Goal: Task Accomplishment & Management: Complete application form

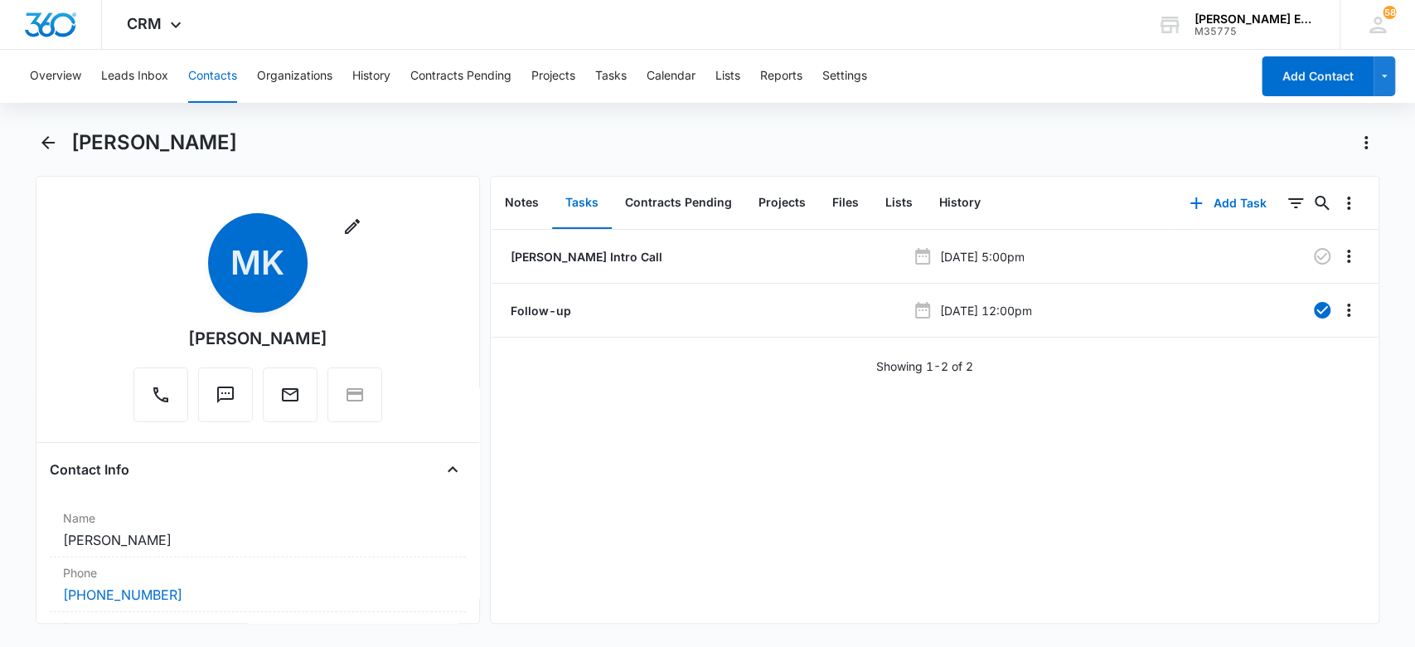
click at [1328, 75] on button "Add Contact" at bounding box center [1318, 76] width 112 height 40
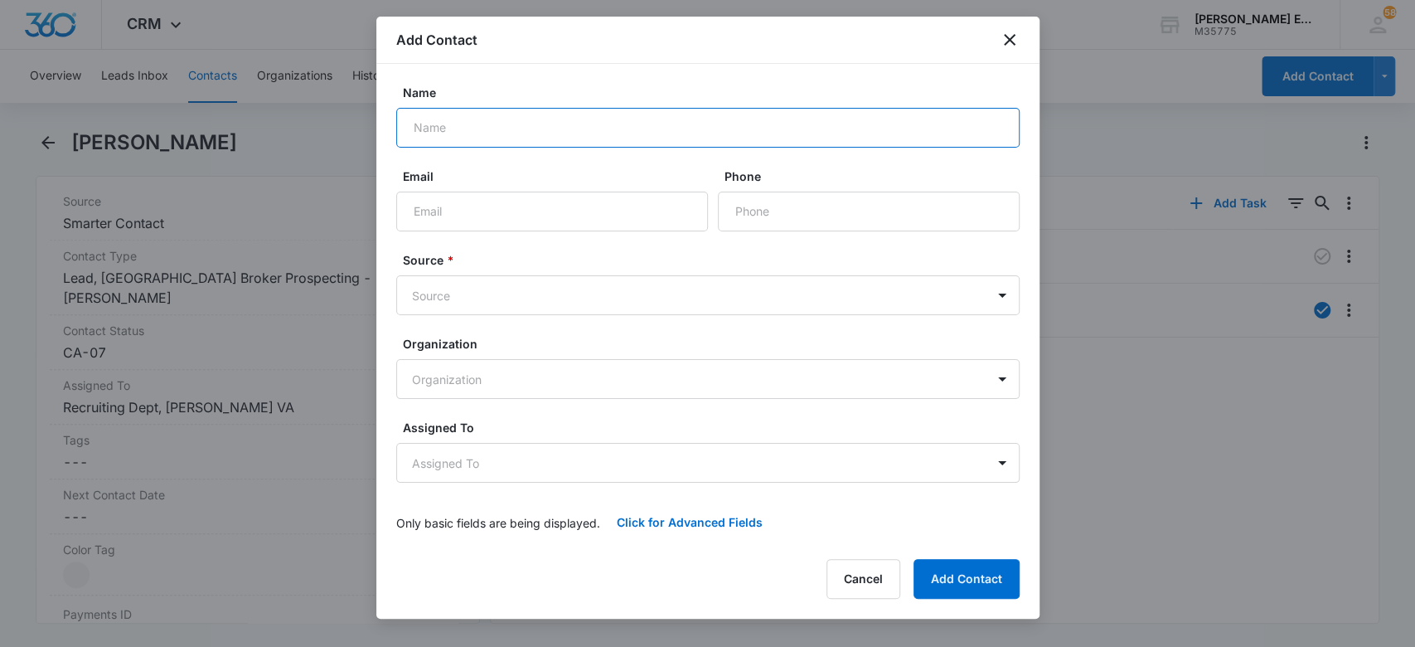
paste input "[PERSON_NAME]"
type input "[PERSON_NAME]"
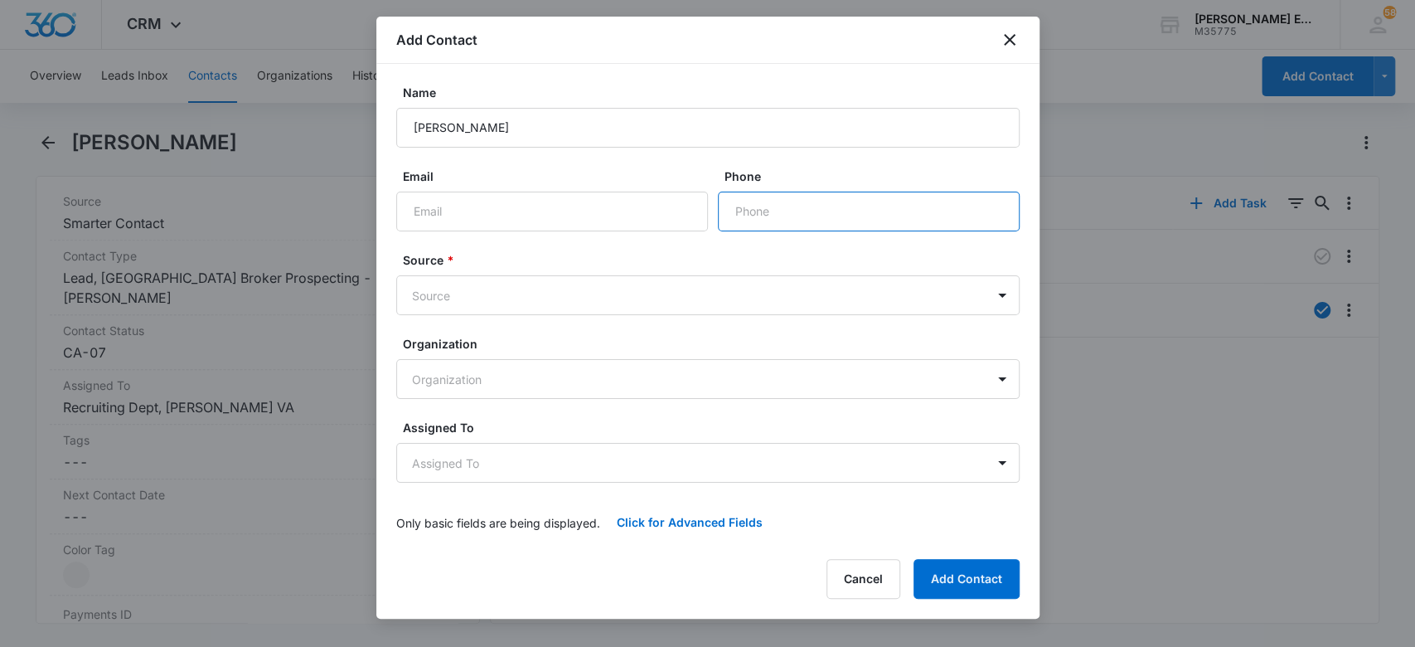
paste input "[PHONE_NUMBER]"
type input "[PHONE_NUMBER]"
paste input "[PERSON_NAME][EMAIL_ADDRESS][DOMAIN_NAME]"
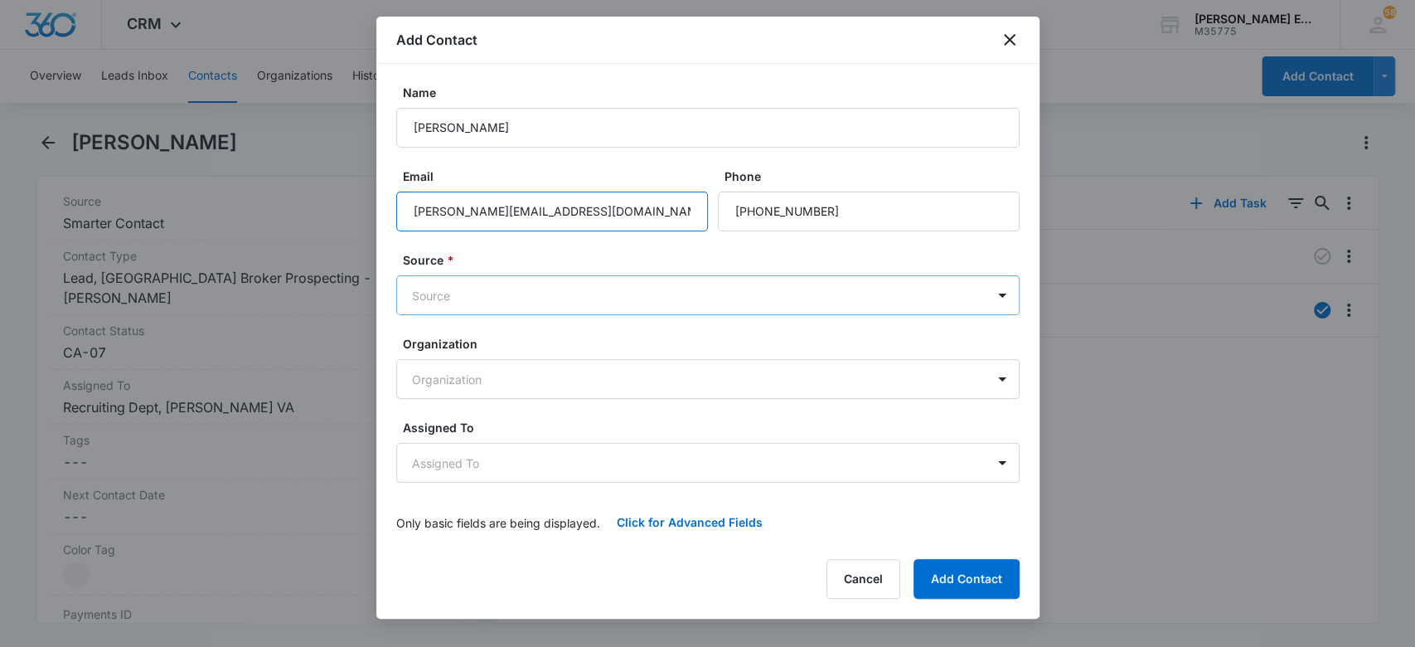
type input "[PERSON_NAME][EMAIL_ADDRESS][DOMAIN_NAME]"
click at [440, 298] on body "CRM Apps Websites CRM Email Social Brand Allison James Estates and Homes M35775…" at bounding box center [707, 323] width 1415 height 647
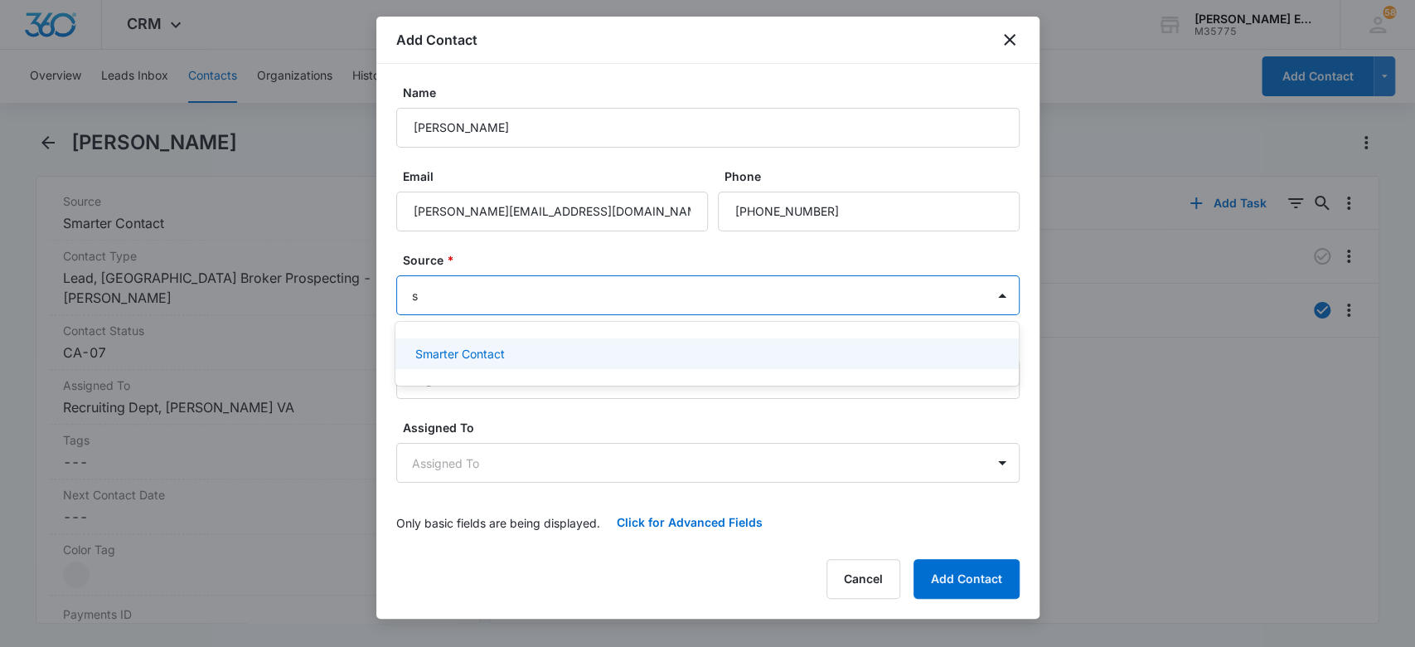
type input "sm"
click at [471, 341] on div "Smarter Contact" at bounding box center [706, 353] width 623 height 31
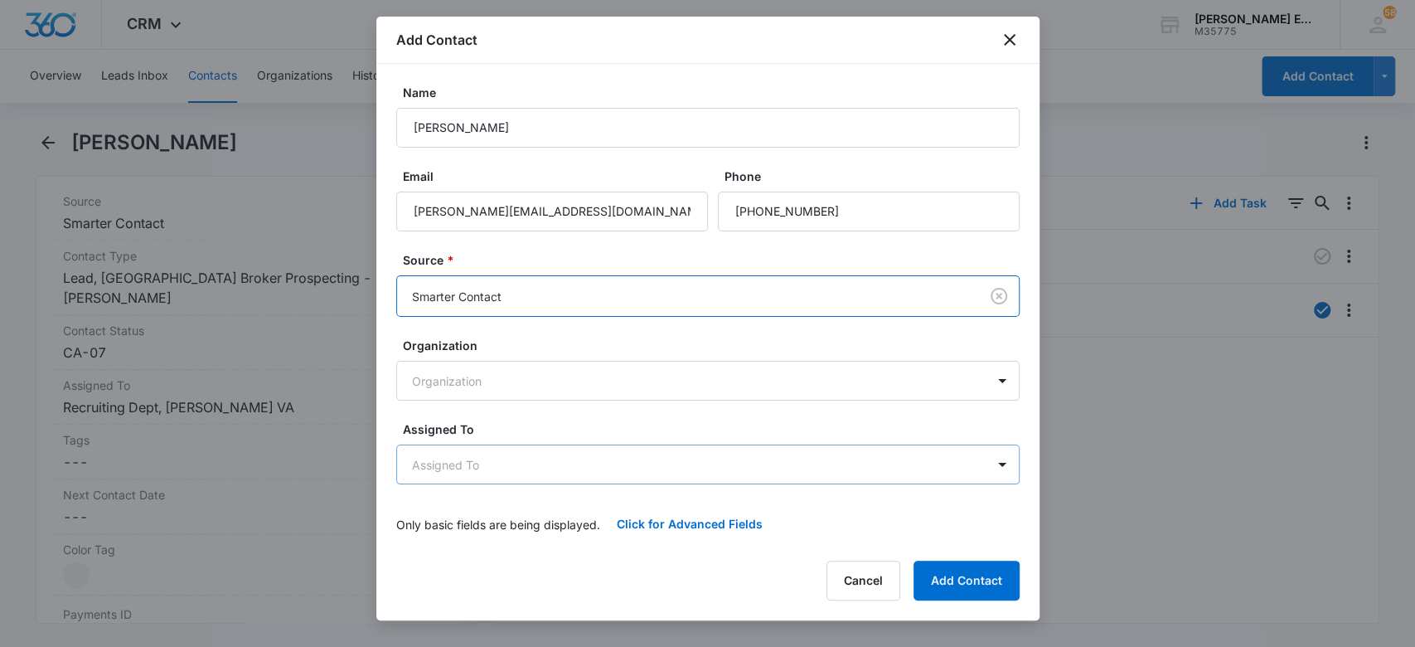
click at [449, 448] on body "CRM Apps Websites CRM Email Social Brand Allison James Estates and Homes M35775…" at bounding box center [707, 323] width 1415 height 647
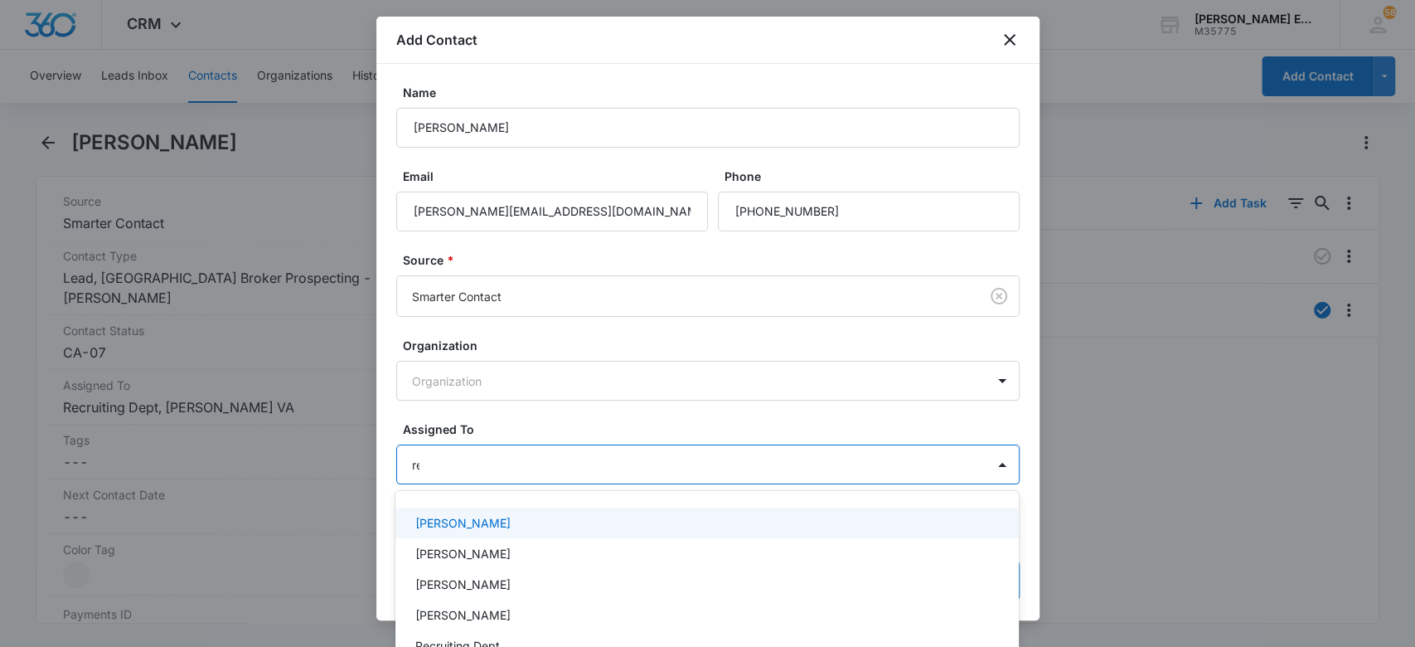
type input "rec"
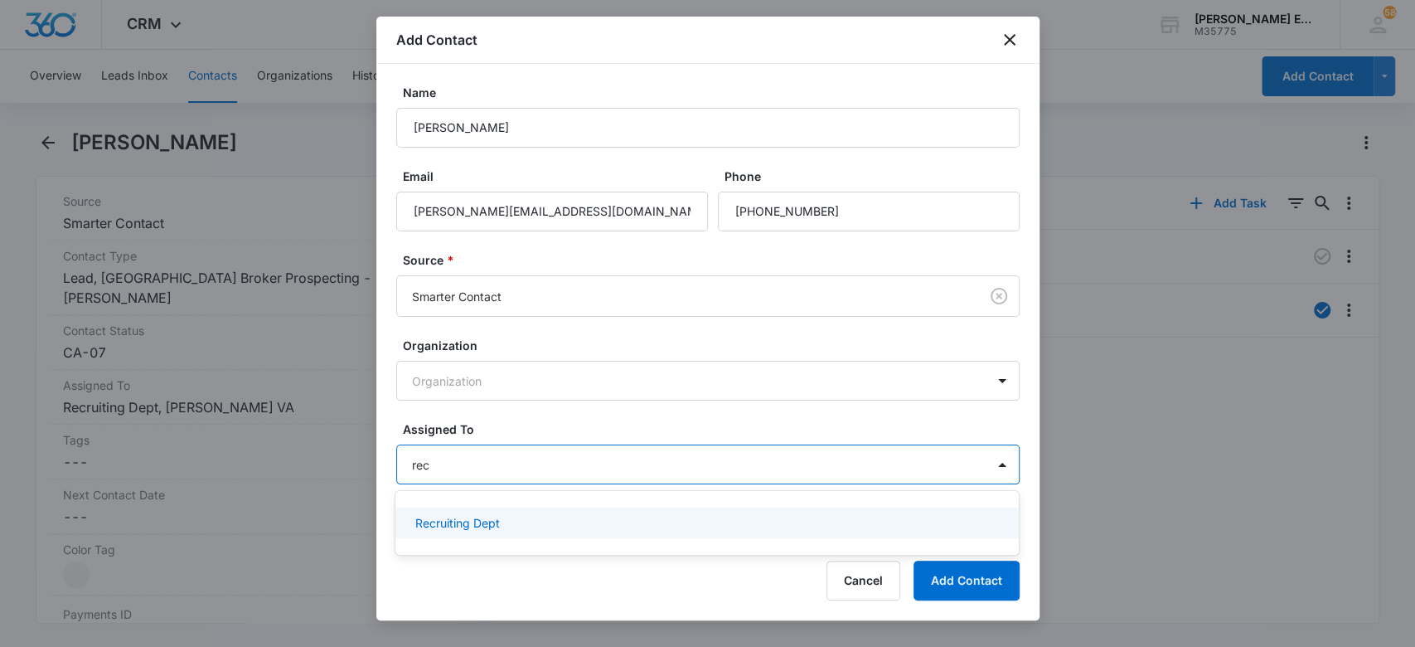
click at [461, 515] on p "Recruiting Dept" at bounding box center [457, 522] width 85 height 17
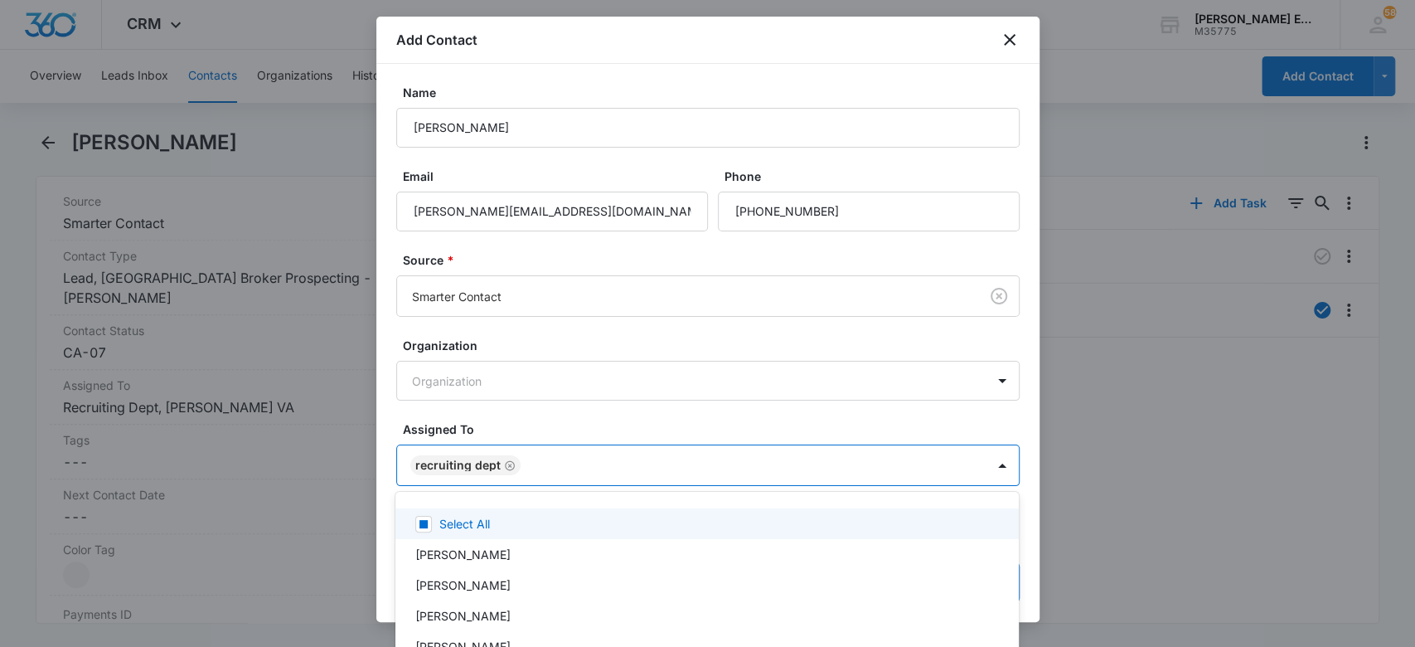
click at [497, 413] on div at bounding box center [707, 323] width 1415 height 647
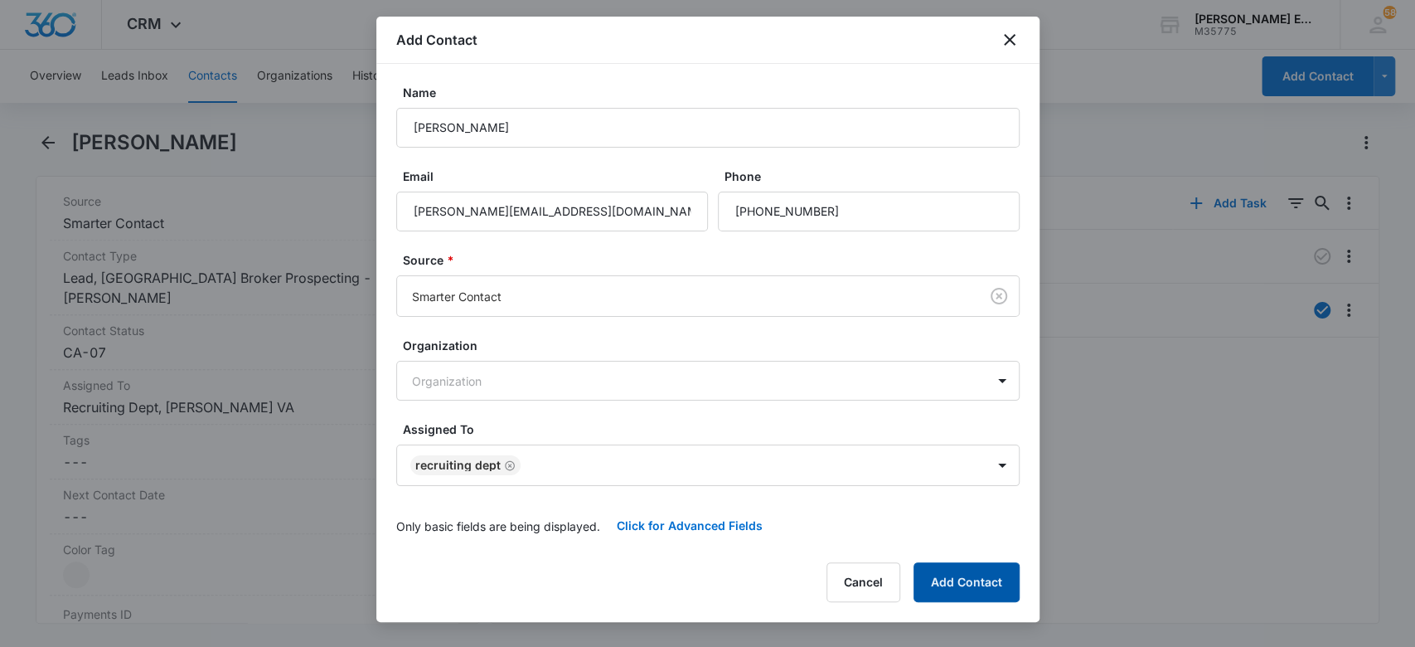
click at [934, 574] on button "Add Contact" at bounding box center [967, 582] width 106 height 40
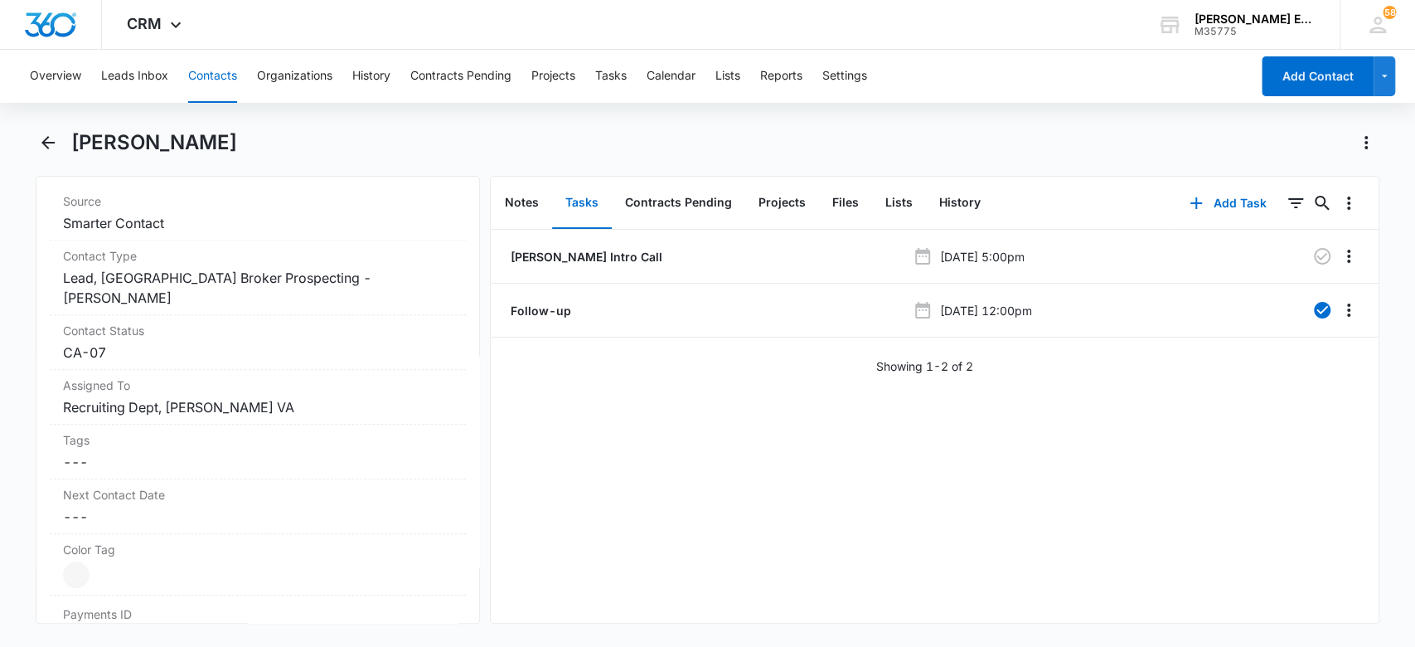
click at [195, 84] on button "Contacts" at bounding box center [212, 76] width 49 height 53
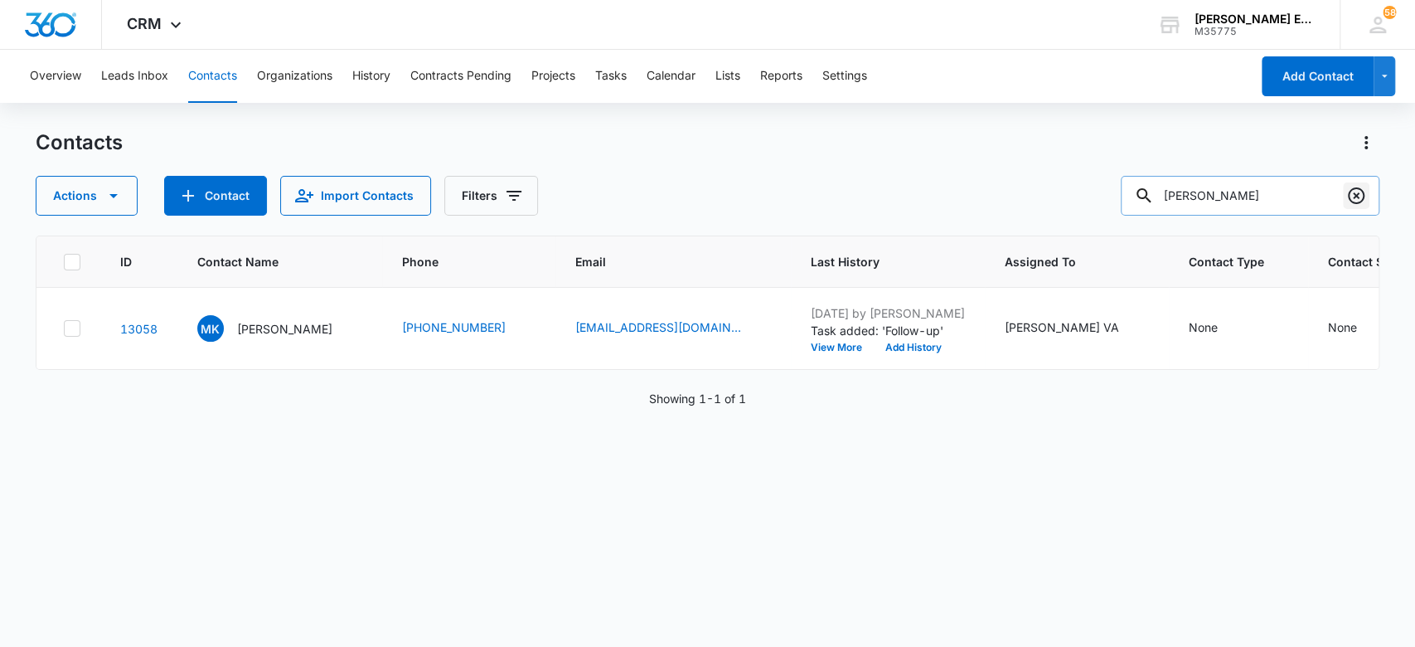
click at [1351, 196] on icon "Clear" at bounding box center [1356, 196] width 20 height 20
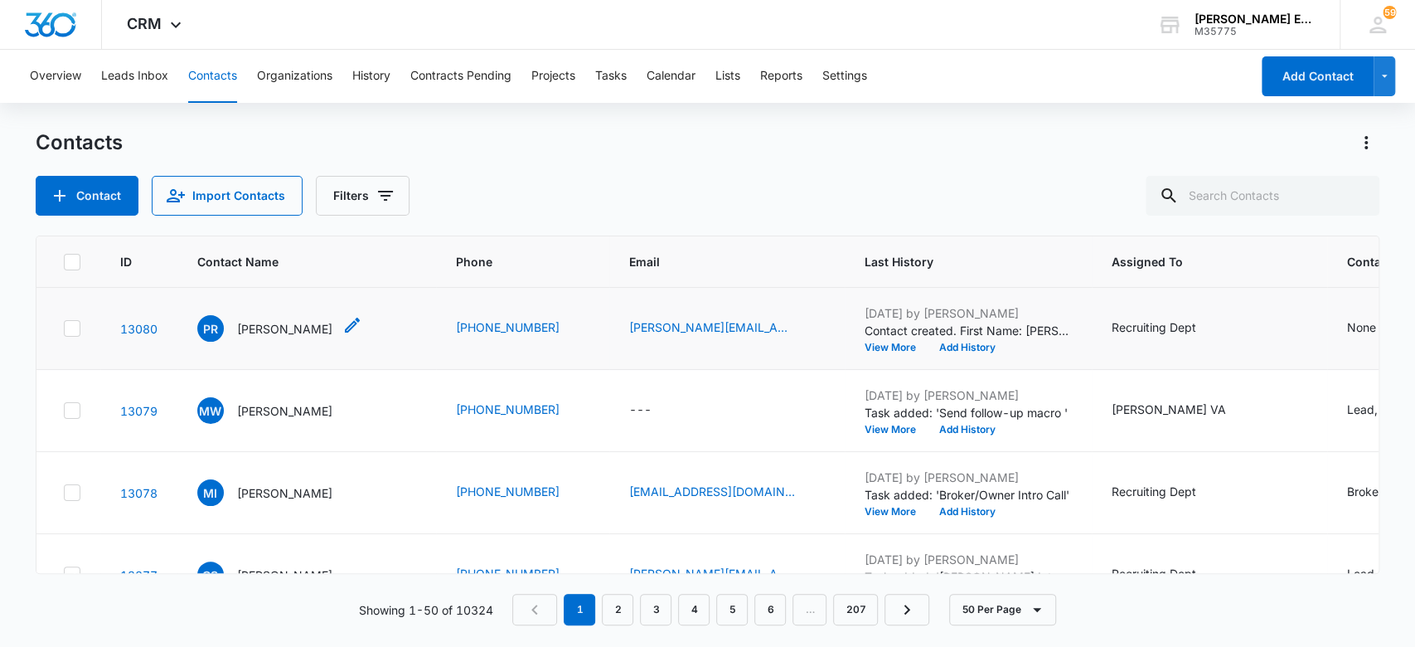
click at [312, 330] on p "[PERSON_NAME]" at bounding box center [284, 328] width 95 height 17
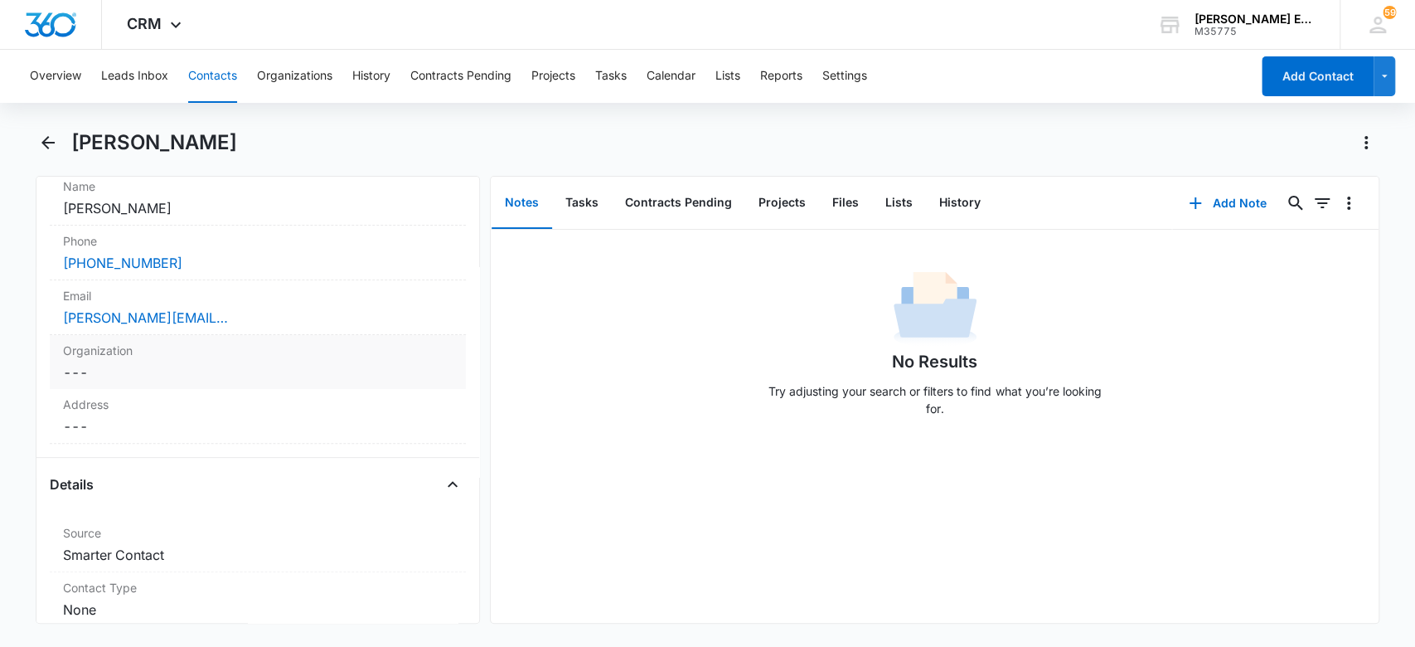
scroll to position [552, 0]
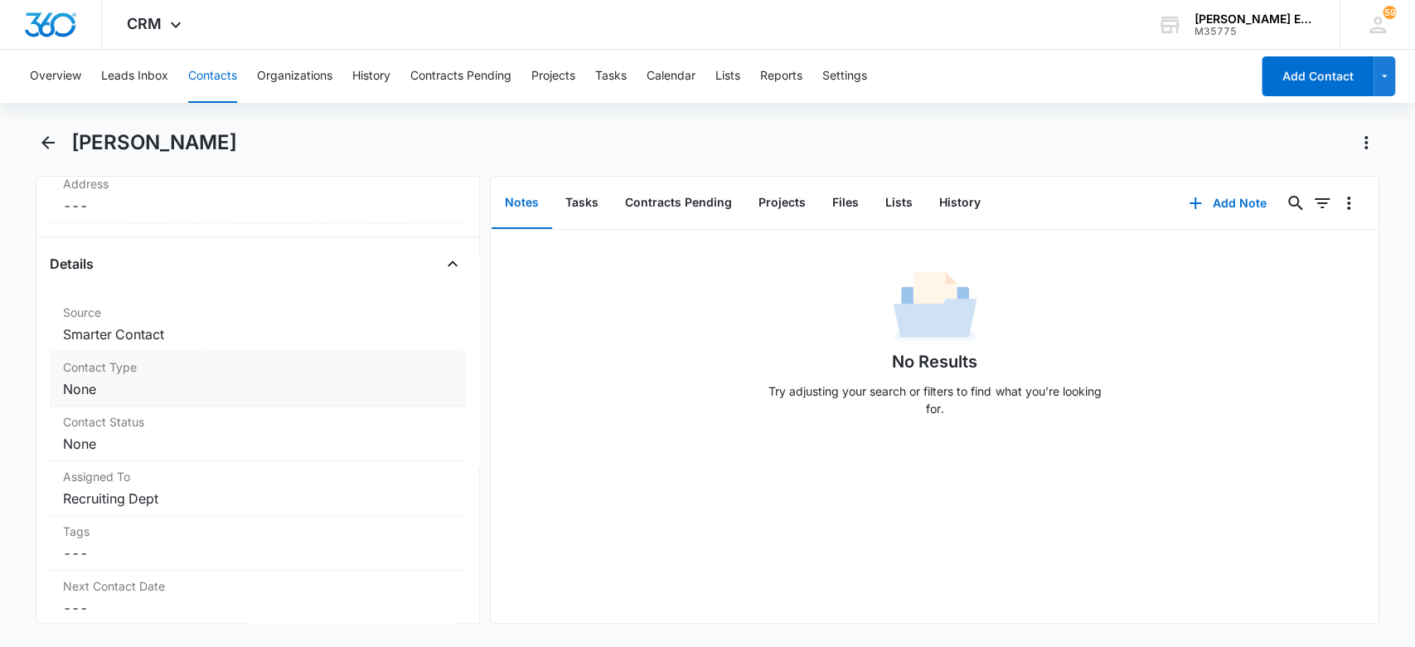
click at [153, 388] on dd "Cancel Save Changes None" at bounding box center [258, 389] width 390 height 20
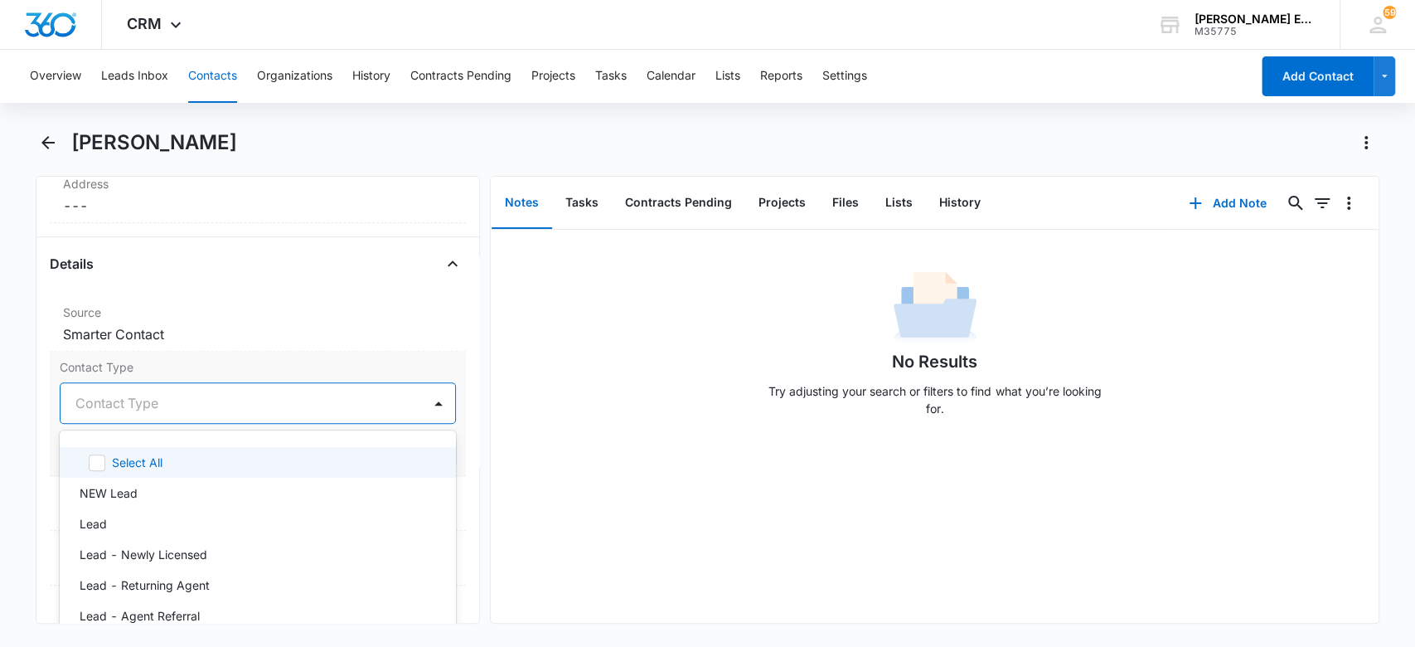
click at [155, 405] on div at bounding box center [238, 402] width 326 height 23
type input "lead"
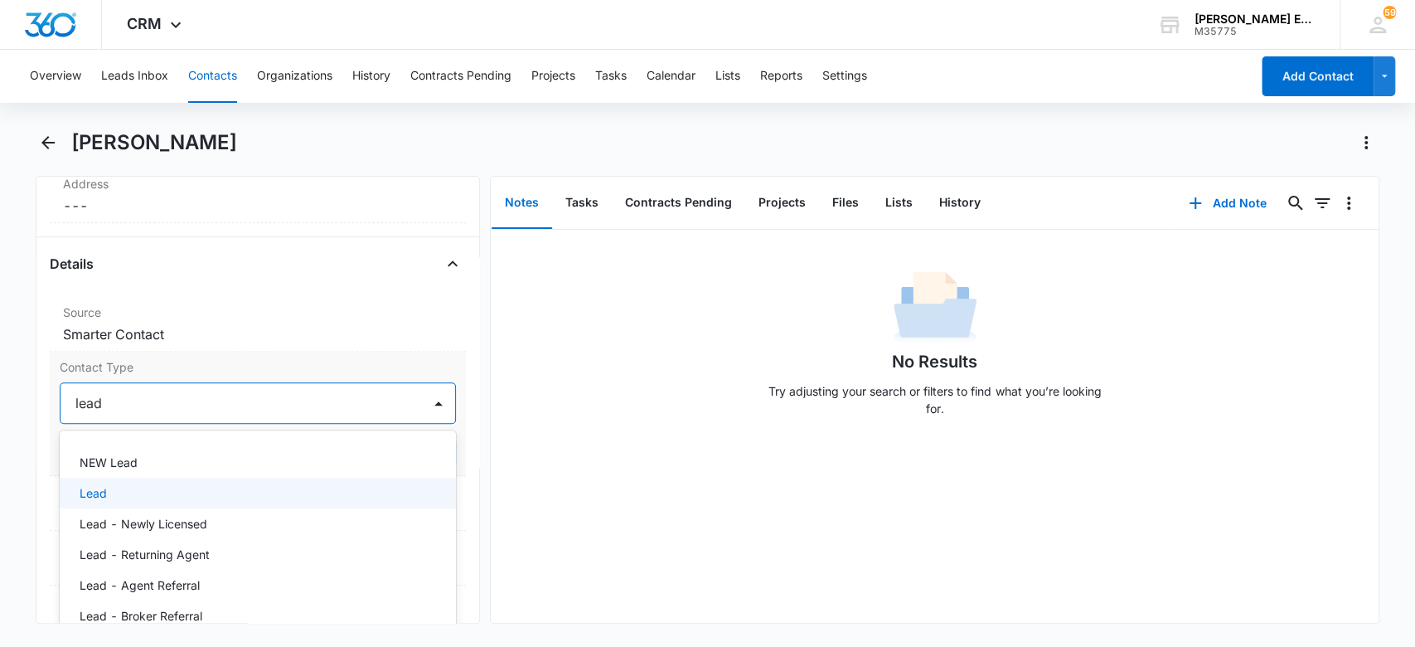
click at [166, 487] on div "Lead" at bounding box center [257, 492] width 354 height 17
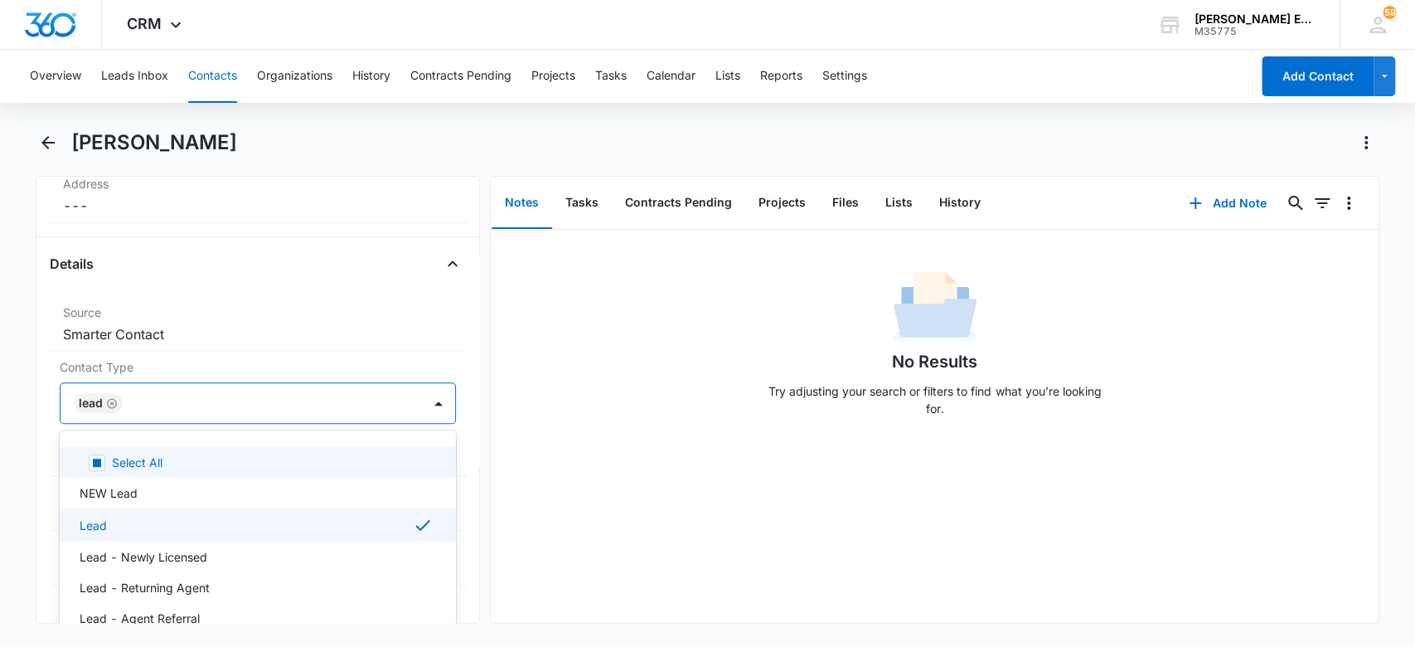
click at [591, 462] on div "No Results Try adjusting your search or filters to find what you’re looking for." at bounding box center [935, 426] width 888 height 393
click at [272, 395] on div at bounding box center [265, 402] width 274 height 23
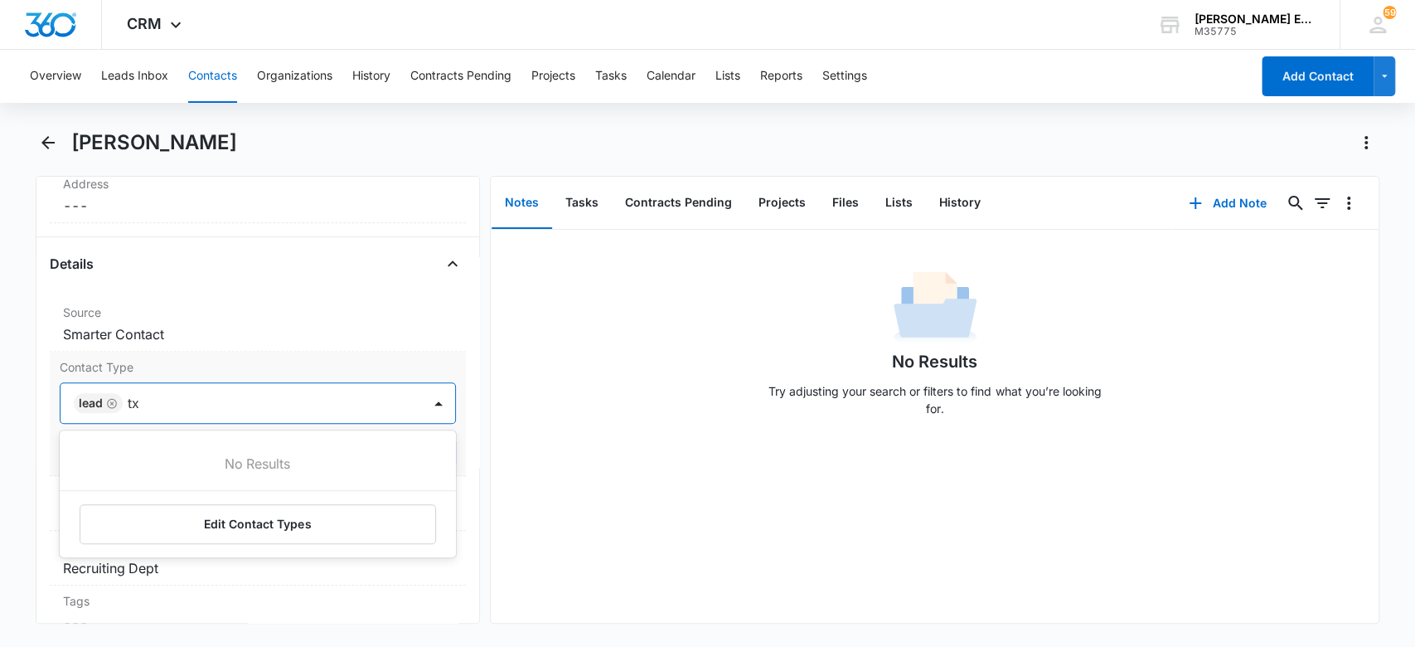
type input "t"
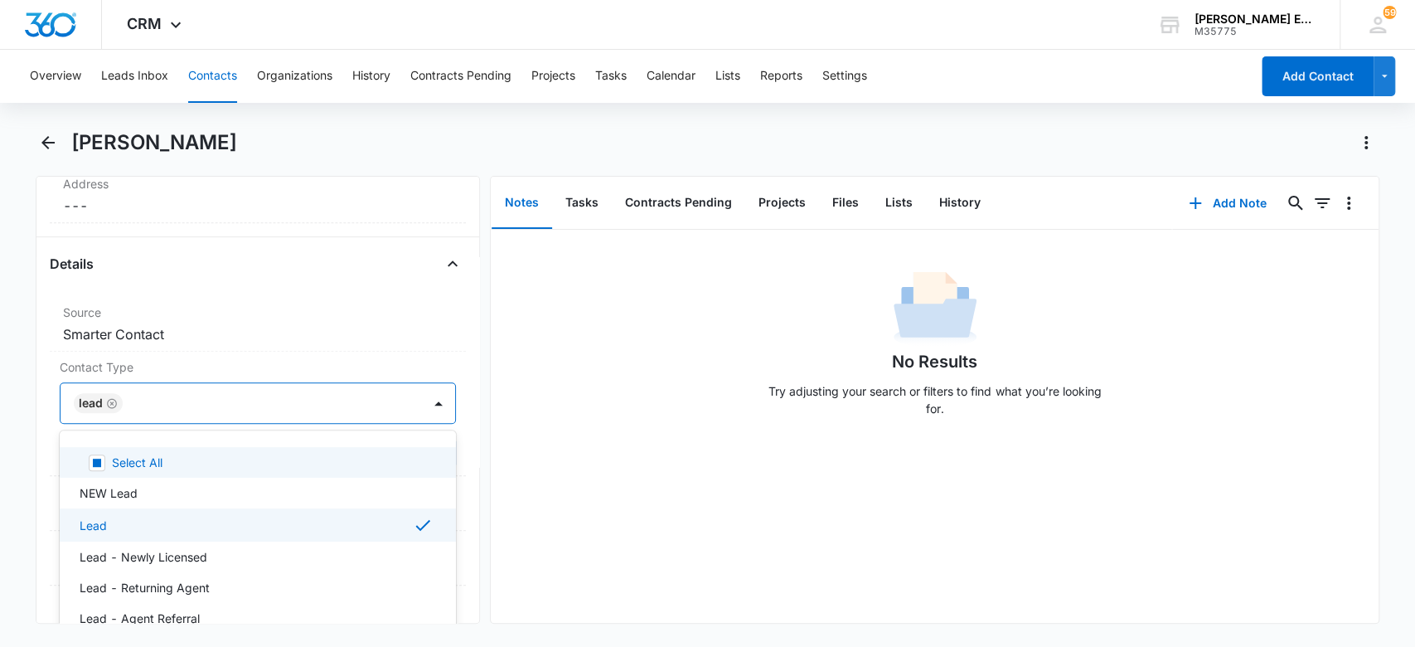
click at [618, 497] on div "No Results Try adjusting your search or filters to find what you’re looking for." at bounding box center [935, 426] width 888 height 393
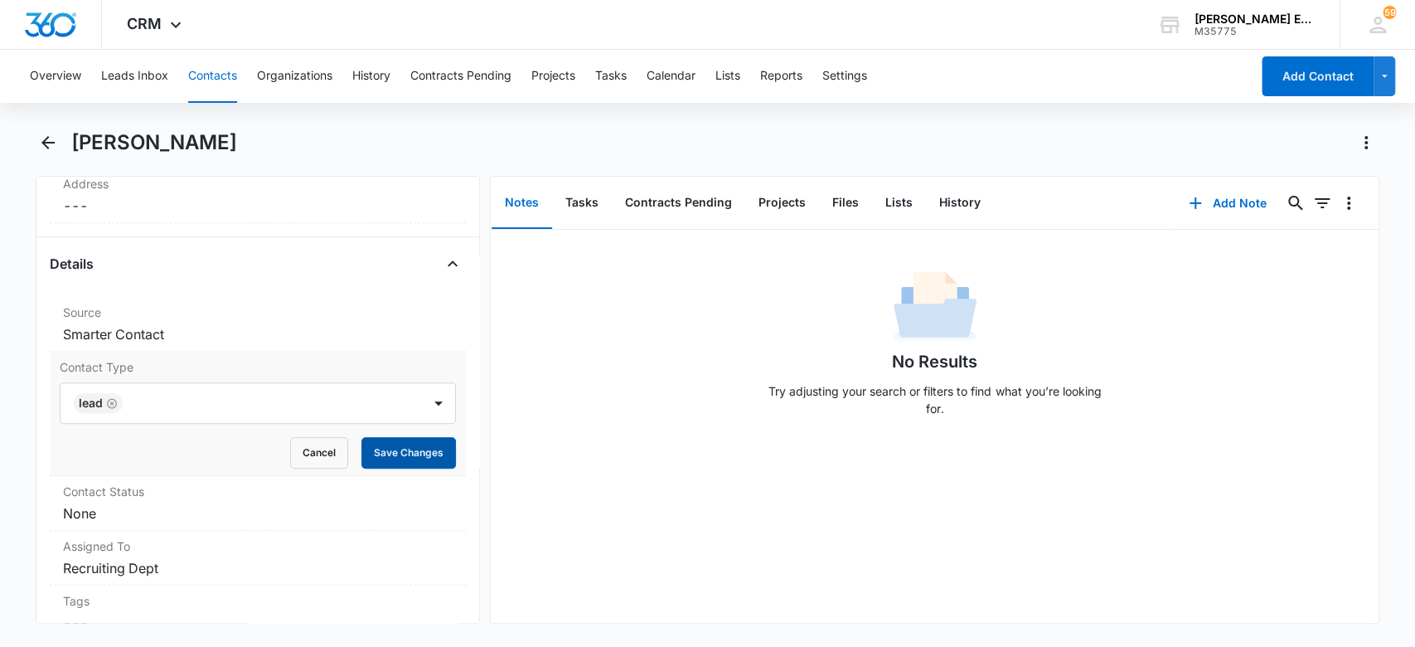
click at [381, 456] on button "Save Changes" at bounding box center [408, 453] width 95 height 32
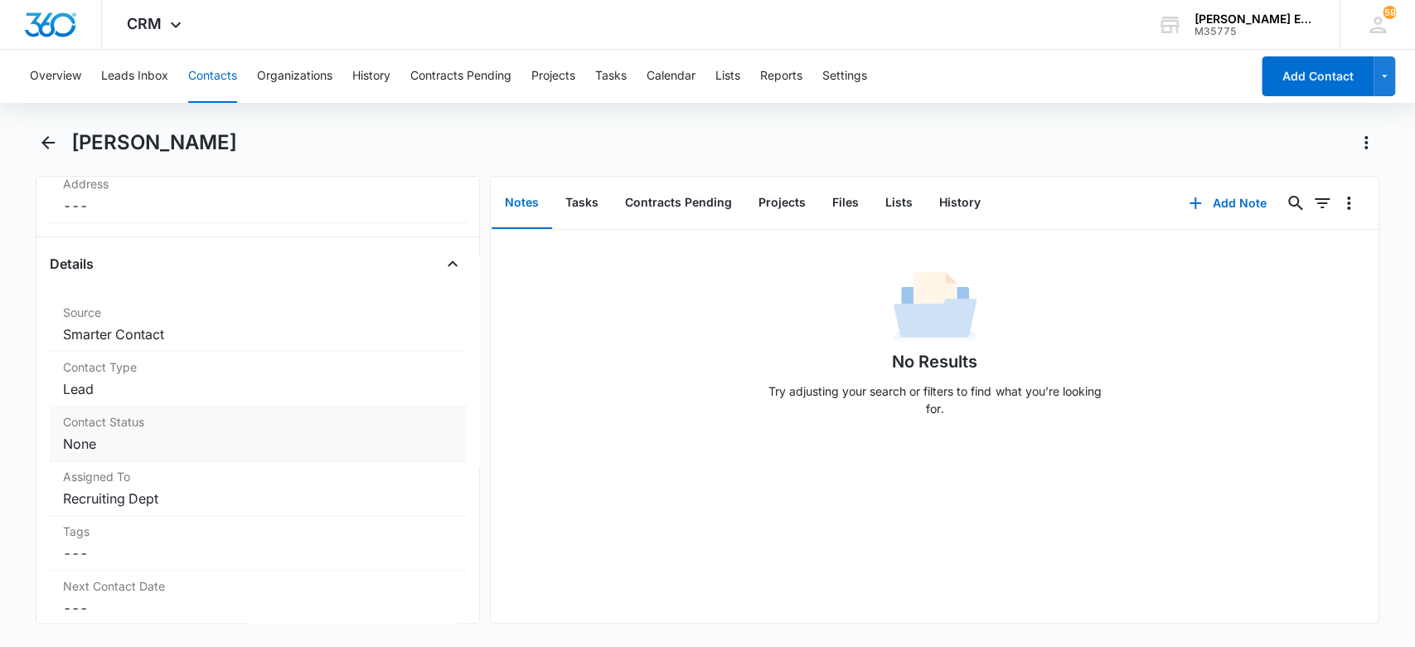
click at [208, 451] on dd "Cancel Save Changes None" at bounding box center [258, 444] width 390 height 20
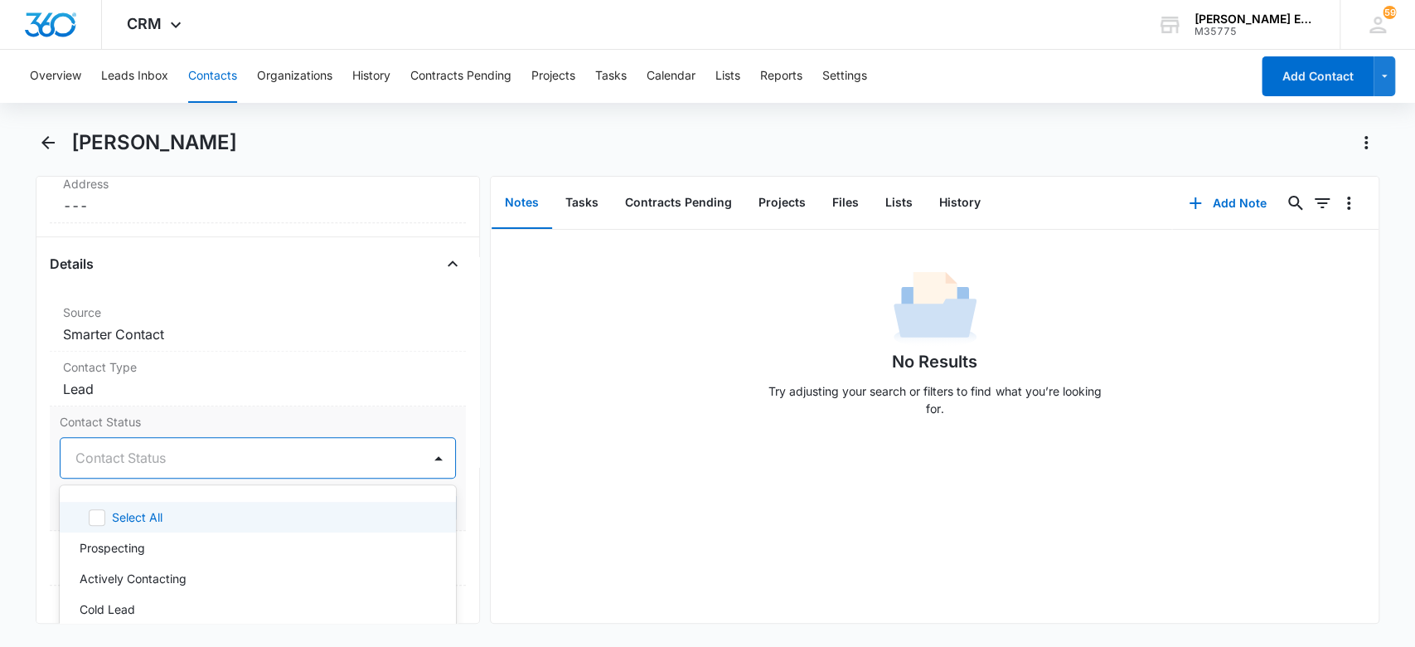
click at [208, 451] on div at bounding box center [238, 457] width 326 height 23
type input "tx"
click at [114, 514] on p "[GEOGRAPHIC_DATA]-01" at bounding box center [150, 516] width 141 height 17
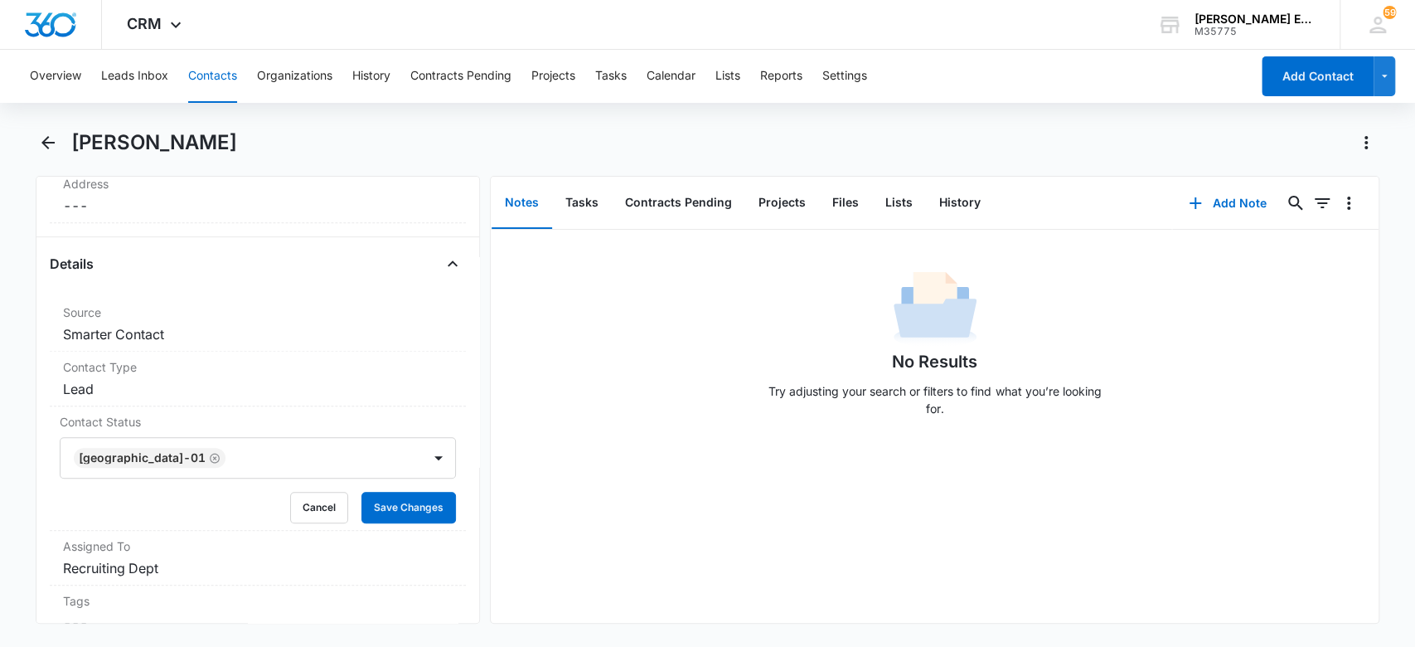
click at [531, 472] on div "No Results Try adjusting your search or filters to find what you’re looking for." at bounding box center [935, 426] width 888 height 393
click at [392, 501] on button "Save Changes" at bounding box center [408, 508] width 95 height 32
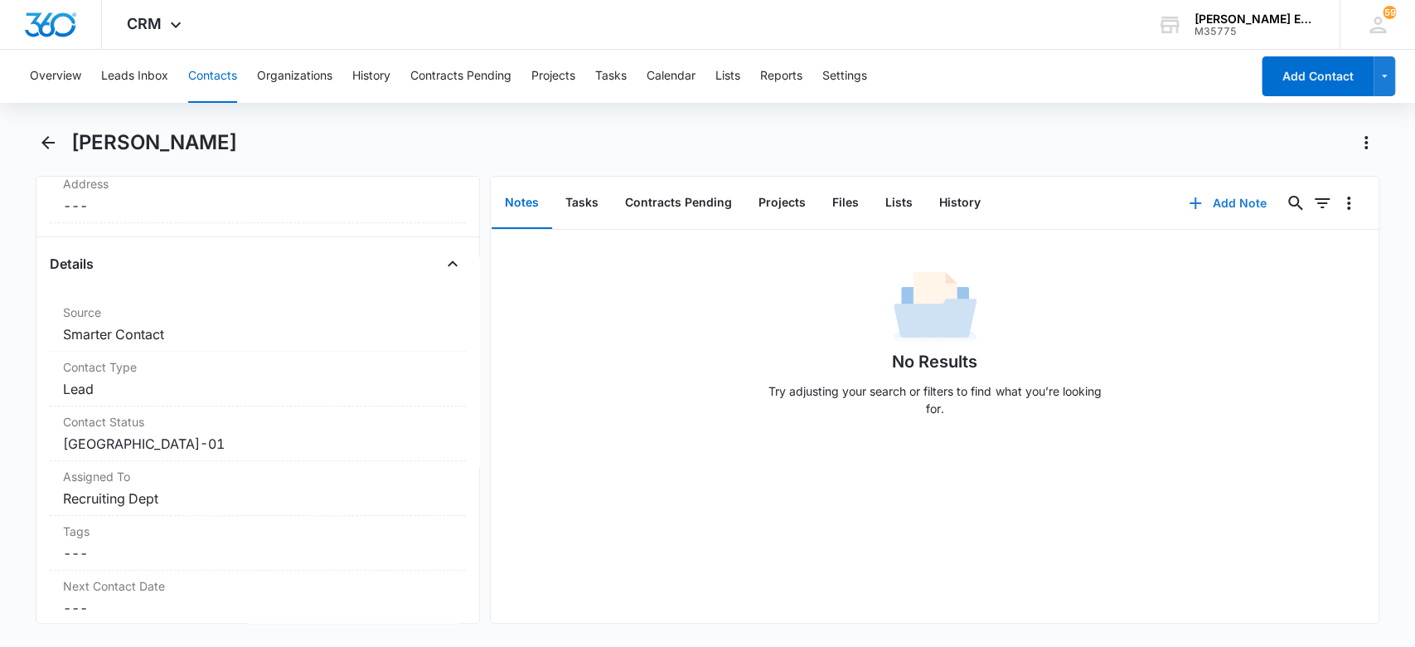
click at [1229, 199] on button "Add Note" at bounding box center [1227, 203] width 110 height 40
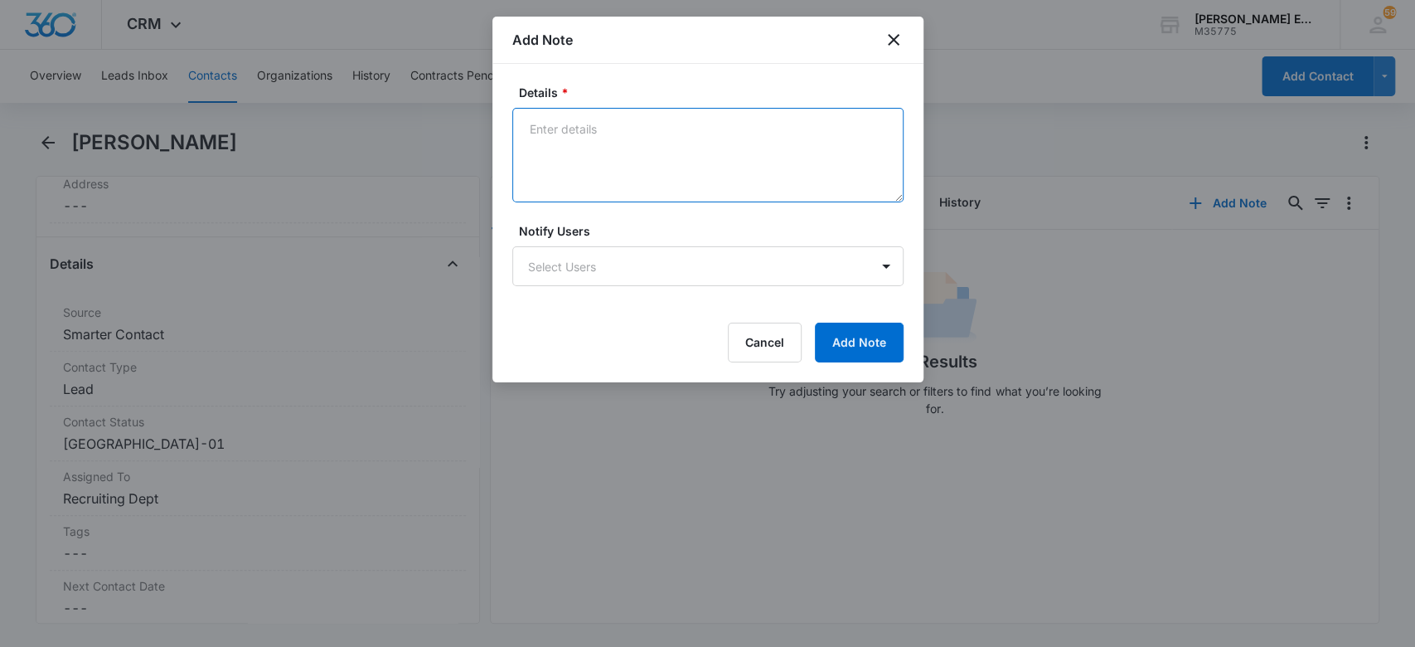
click at [646, 138] on textarea "Details *" at bounding box center [707, 155] width 391 height 95
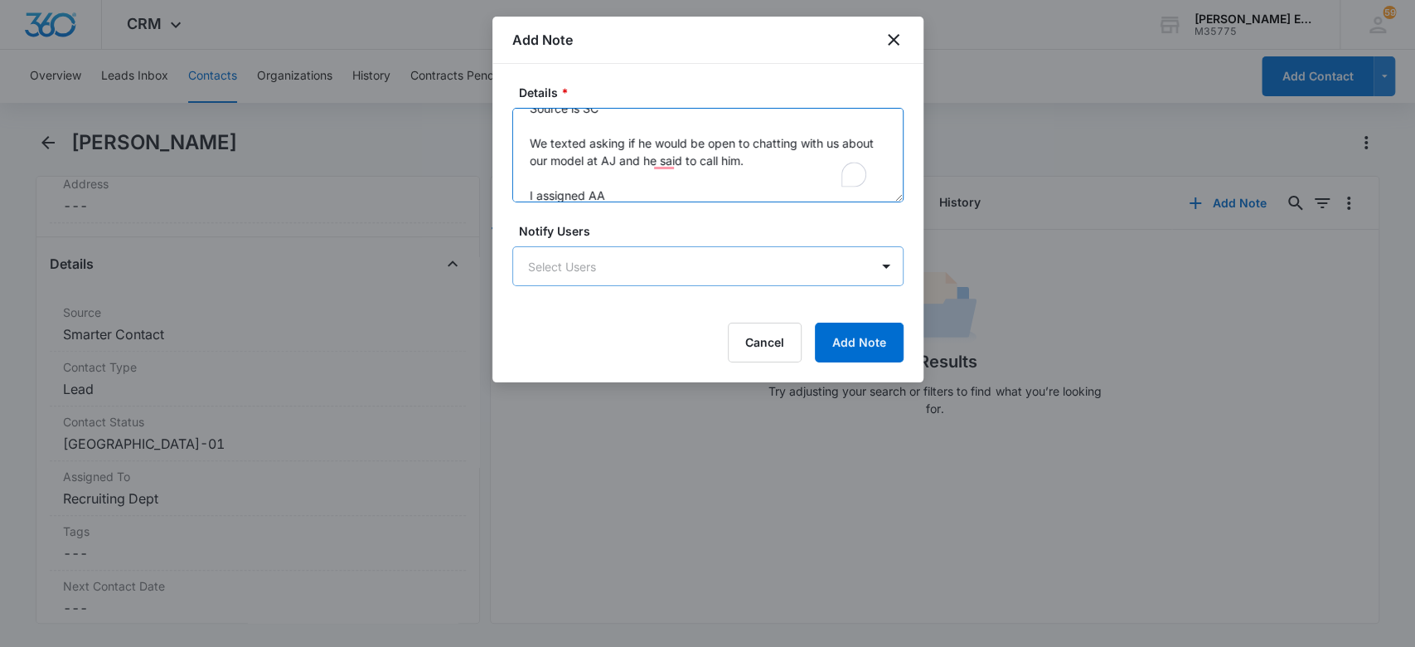
type textarea "Source is SC We texted asking if he would be open to chatting with us about our…"
click at [538, 267] on body "CRM Apps Websites CRM Email Social Brand [PERSON_NAME] Estates and Homes M35775…" at bounding box center [707, 323] width 1415 height 647
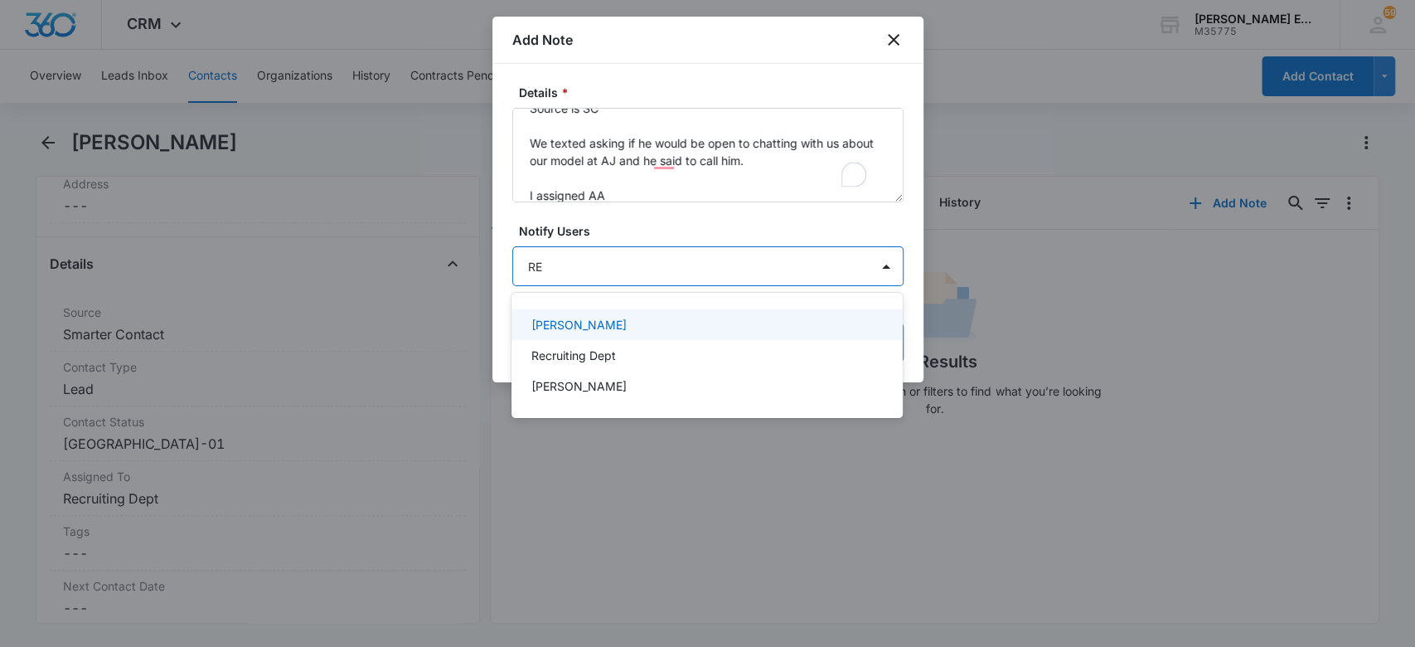
type input "REC"
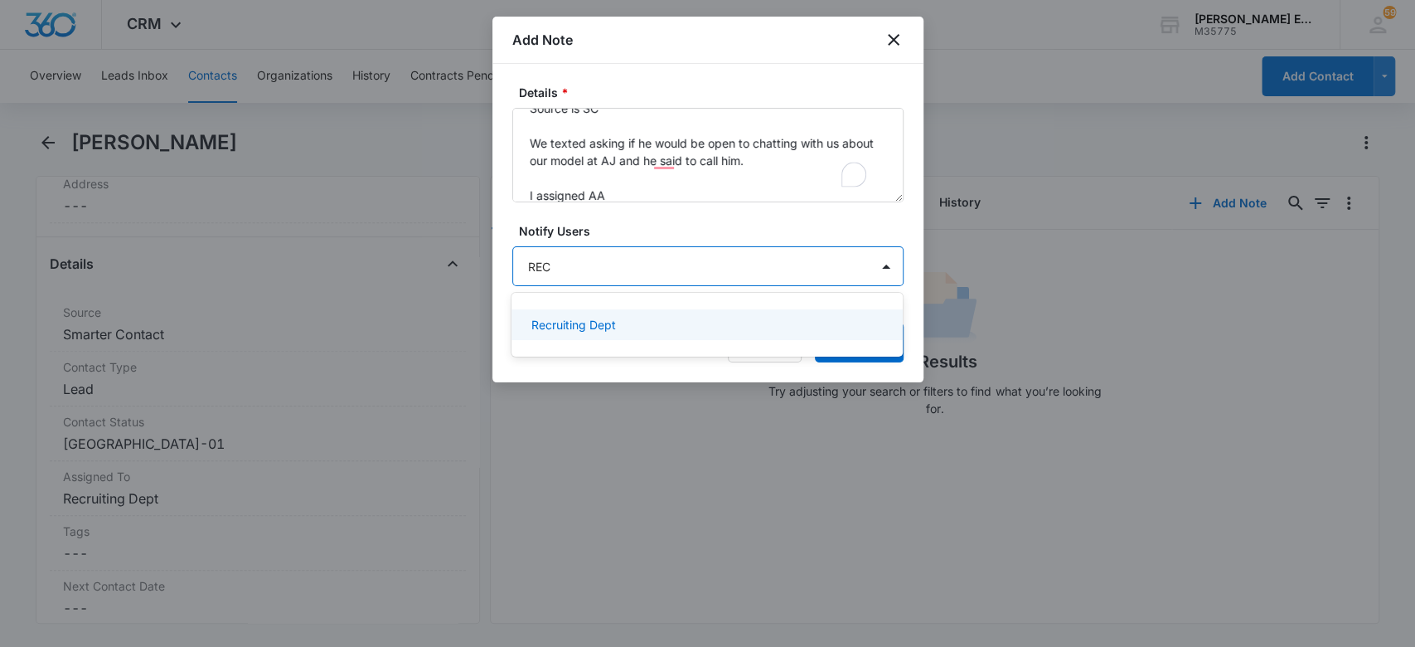
click at [663, 337] on div "Recruiting Dept" at bounding box center [706, 324] width 391 height 31
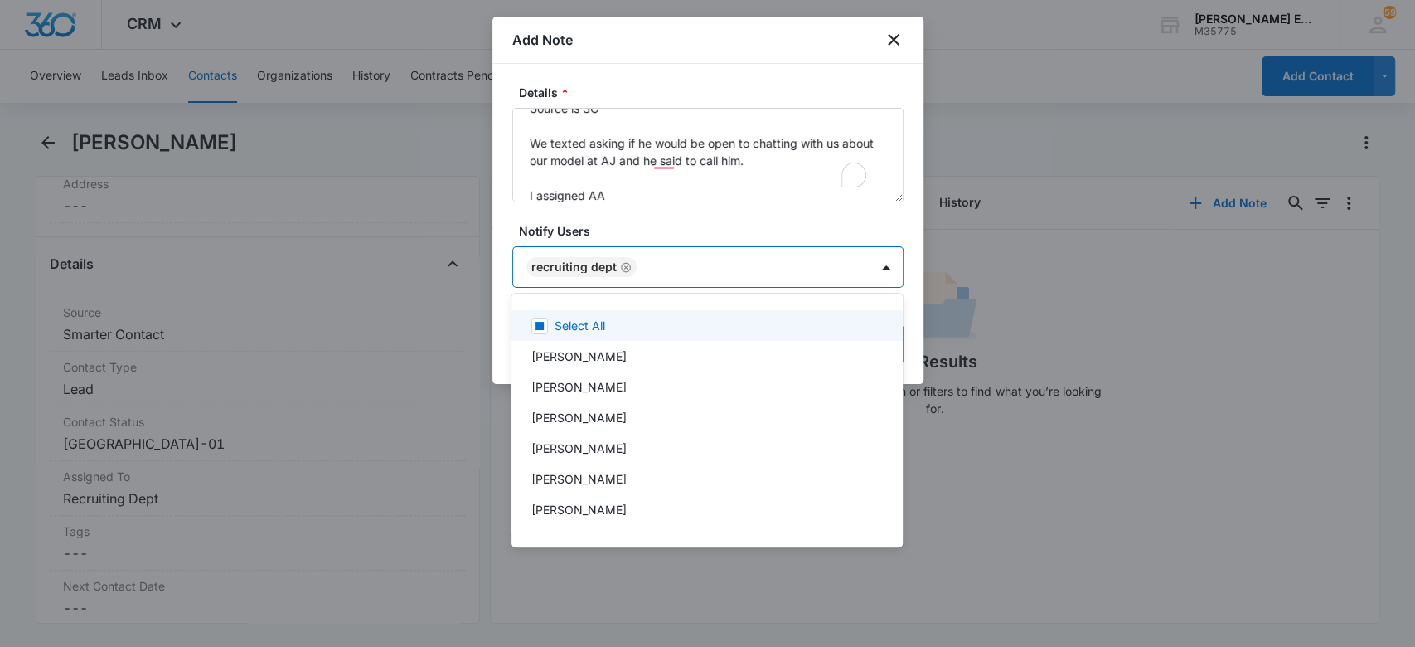
drag, startPoint x: 665, startPoint y: 209, endPoint x: 710, endPoint y: 224, distance: 47.2
click at [667, 209] on div at bounding box center [707, 323] width 1415 height 647
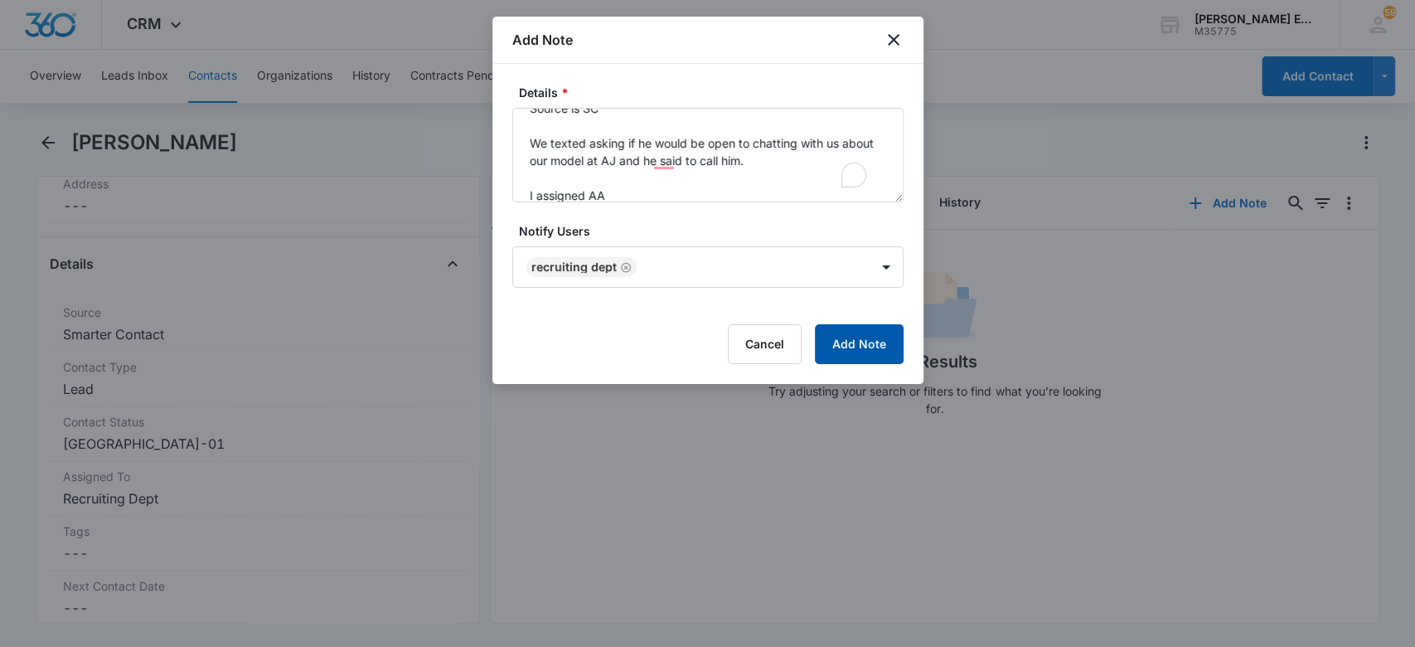
click at [869, 329] on button "Add Note" at bounding box center [859, 344] width 89 height 40
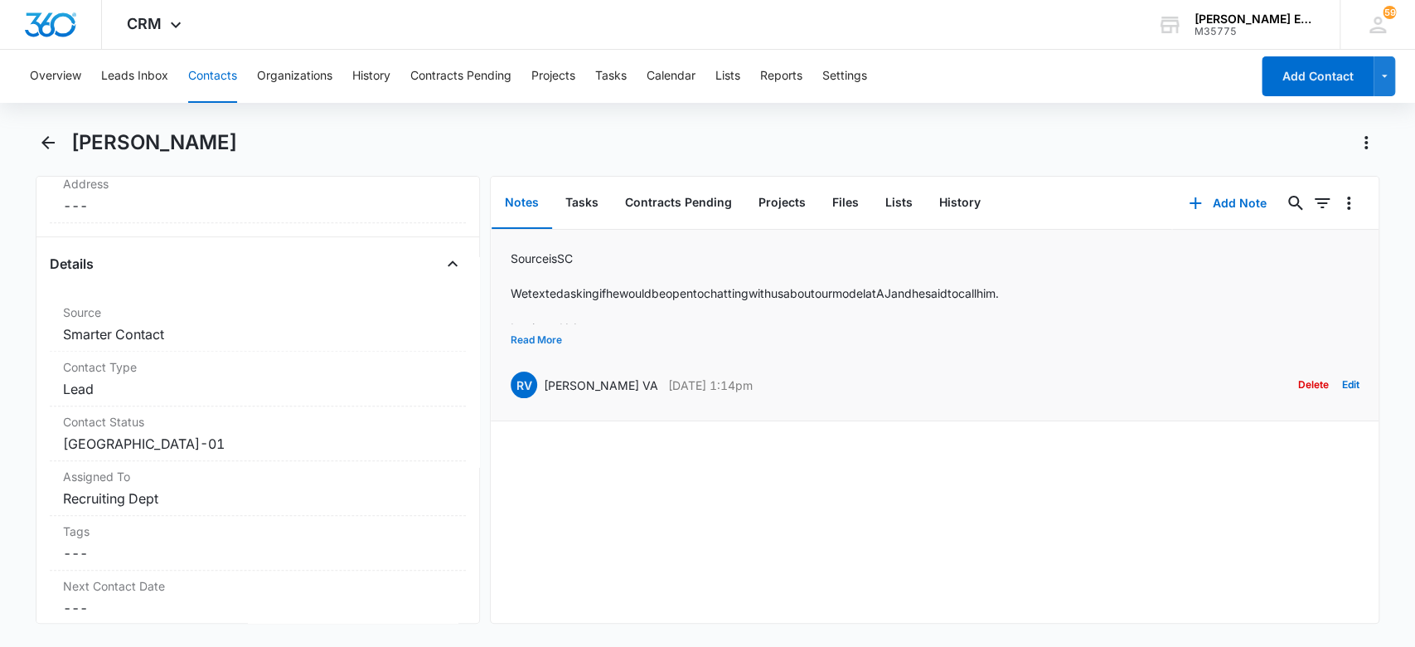
click at [531, 342] on button "Read More" at bounding box center [536, 340] width 51 height 32
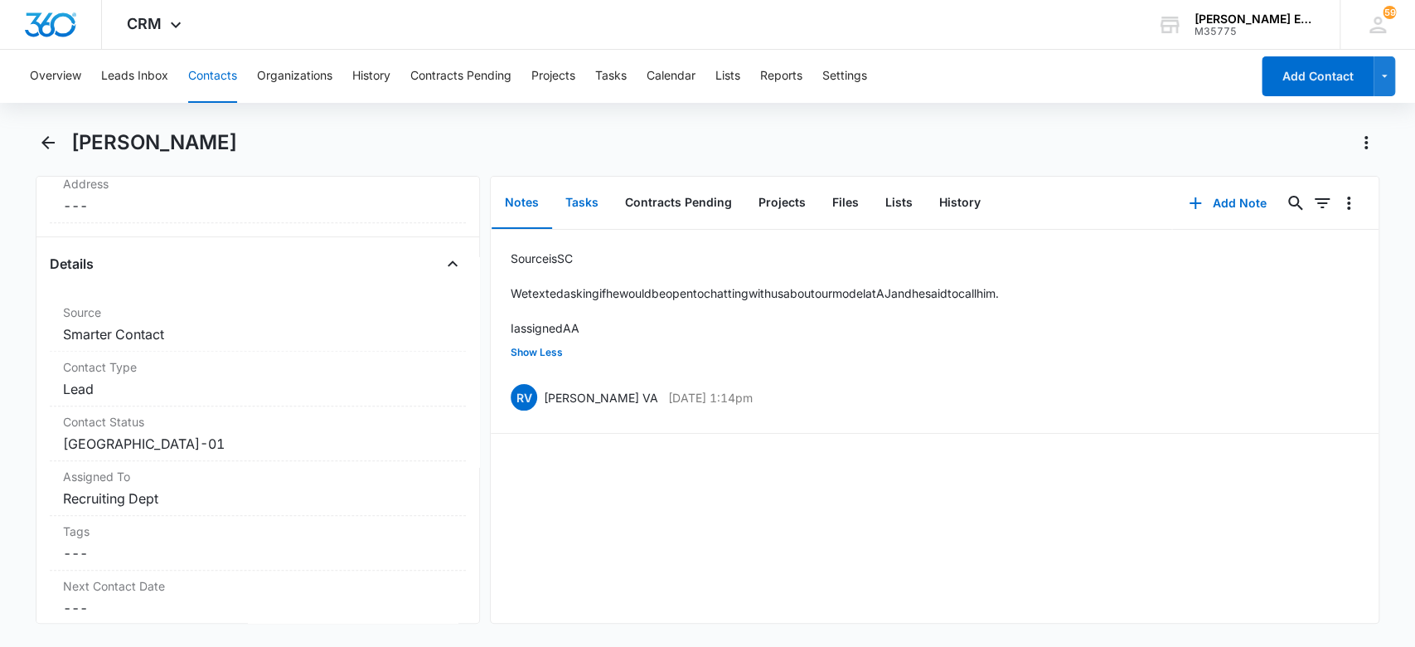
click at [576, 205] on button "Tasks" at bounding box center [582, 202] width 60 height 51
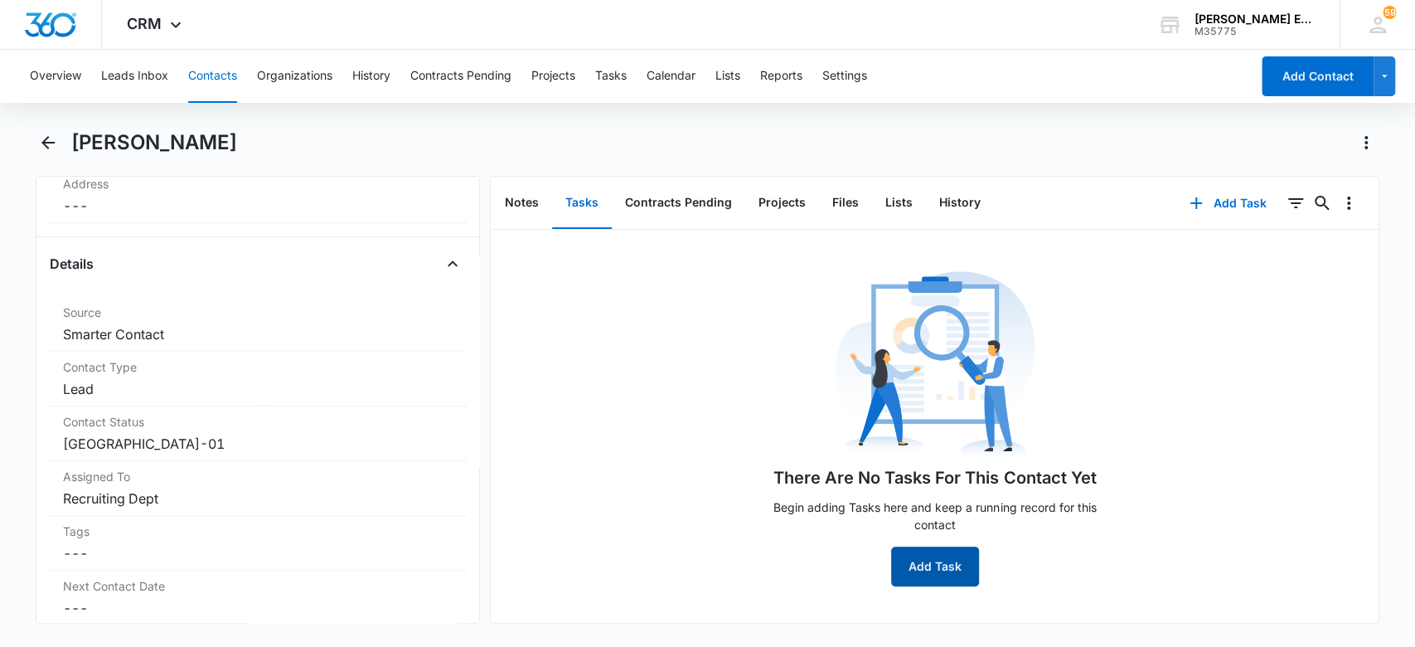
click at [895, 564] on button "Add Task" at bounding box center [935, 566] width 88 height 40
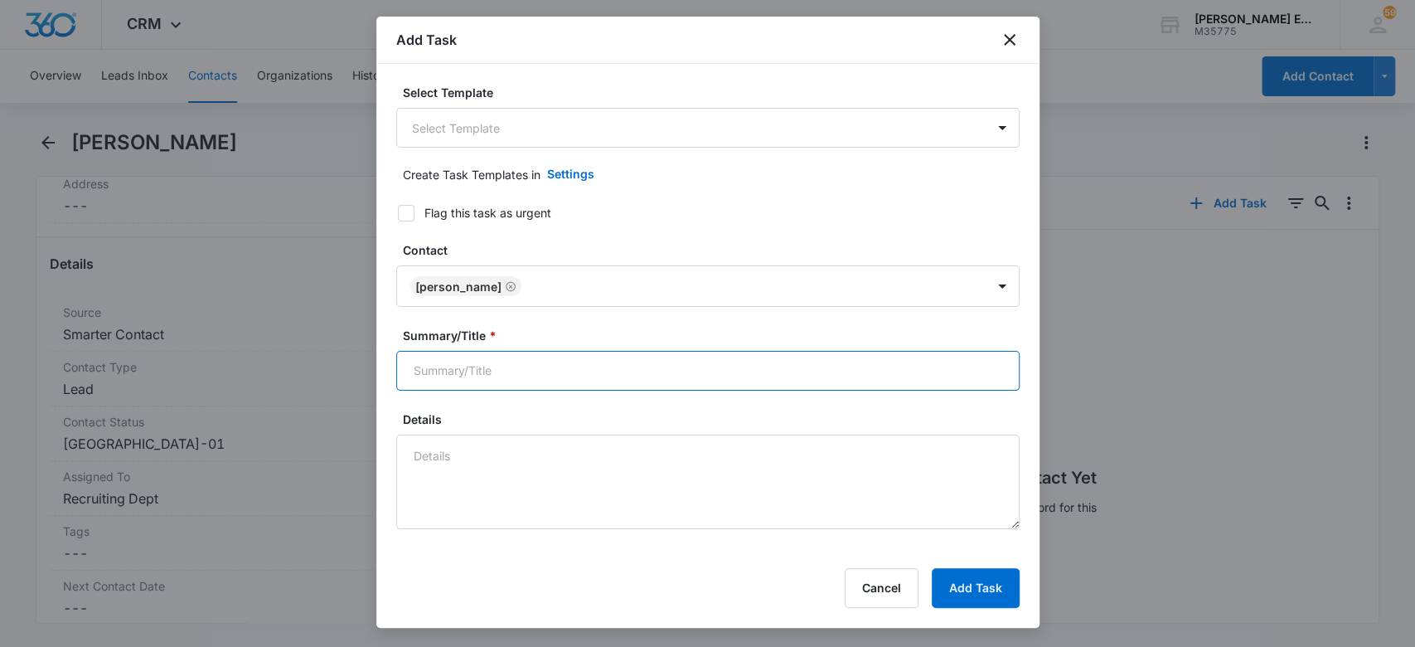
click at [488, 358] on input "Summary/Title *" at bounding box center [707, 371] width 623 height 40
type input "a"
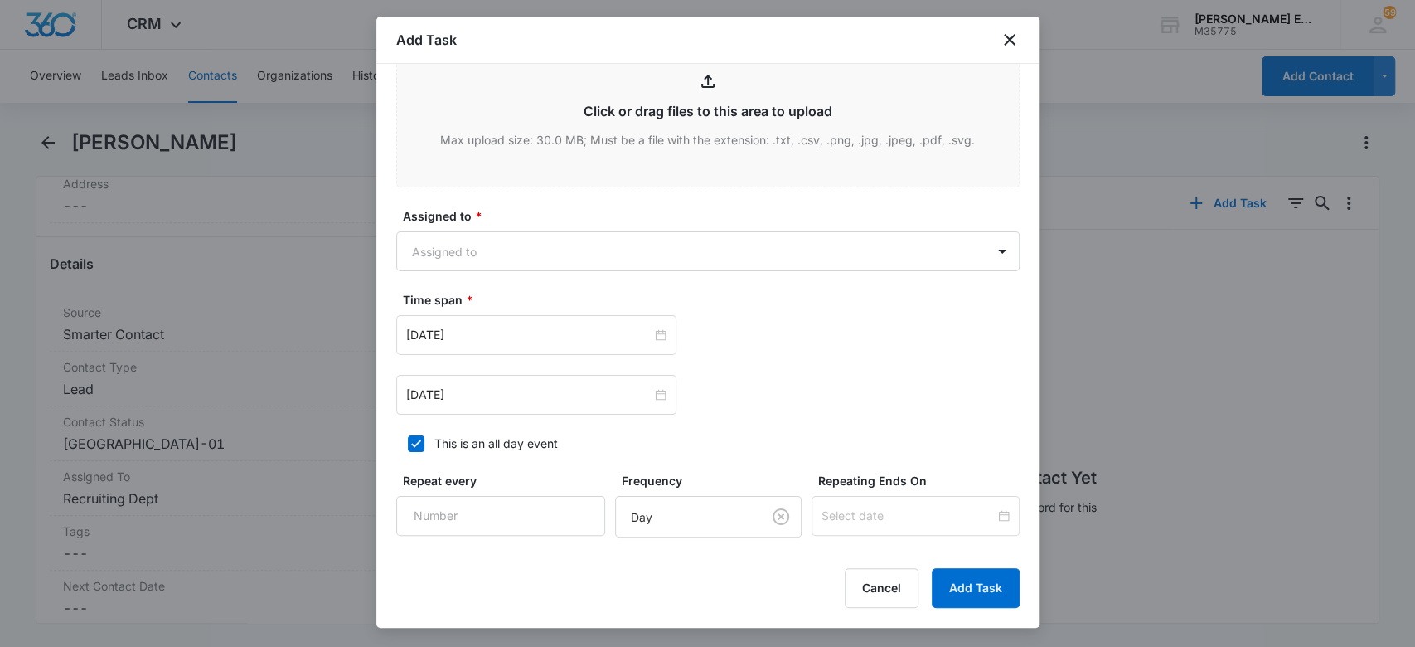
scroll to position [995, 0]
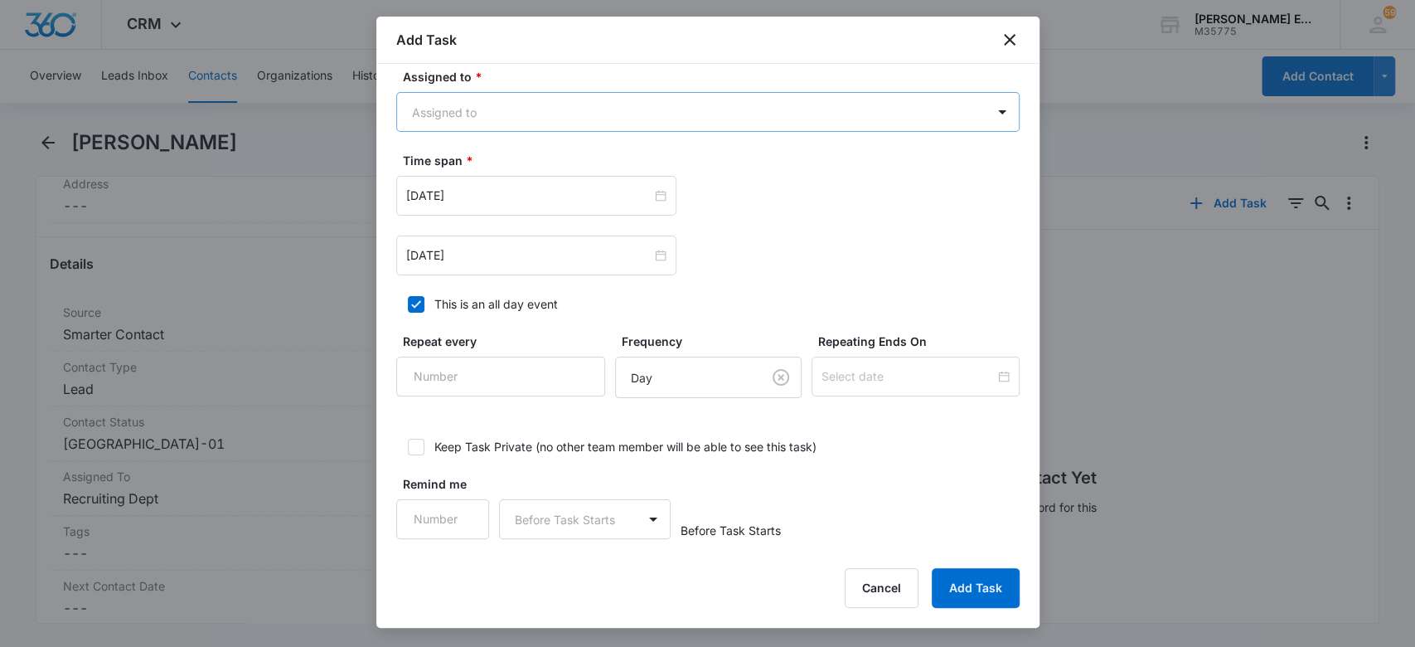
type input "[PERSON_NAME] Intro Call"
click at [447, 117] on body "CRM Apps Websites CRM Email Social Brand [PERSON_NAME] Estates and Homes M35775…" at bounding box center [707, 323] width 1415 height 647
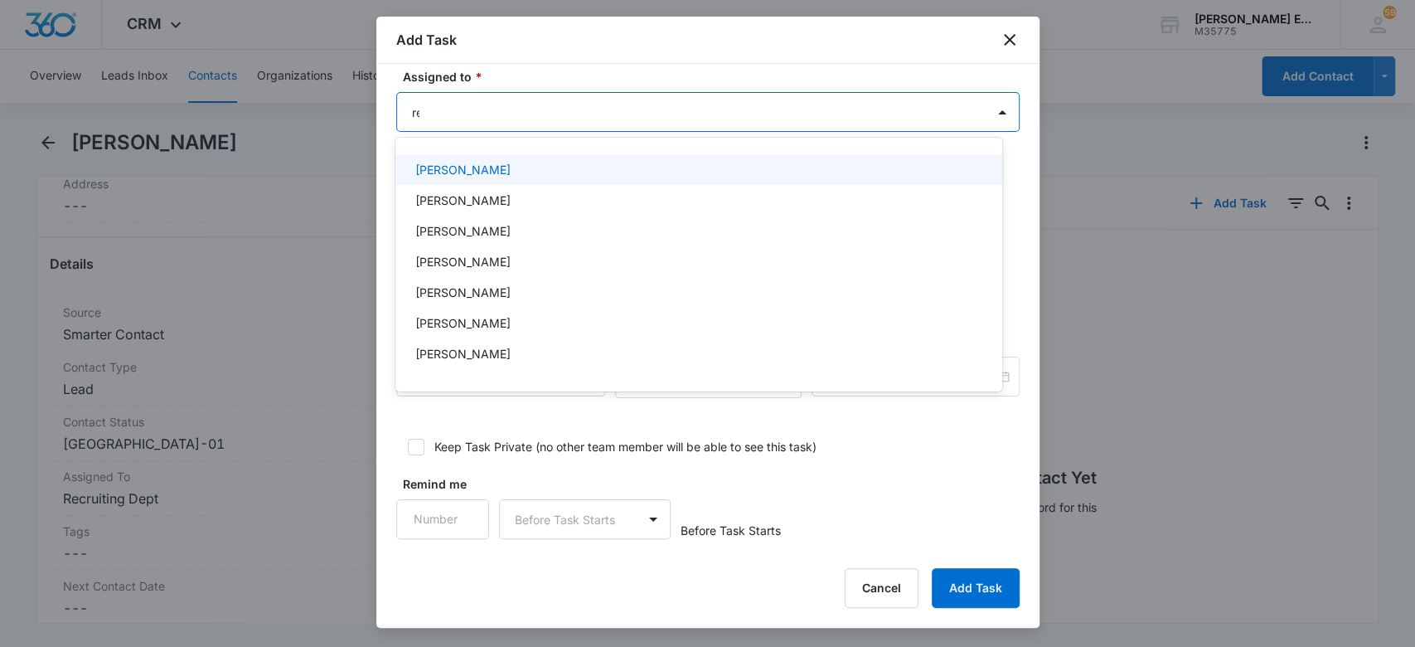
type input "rec"
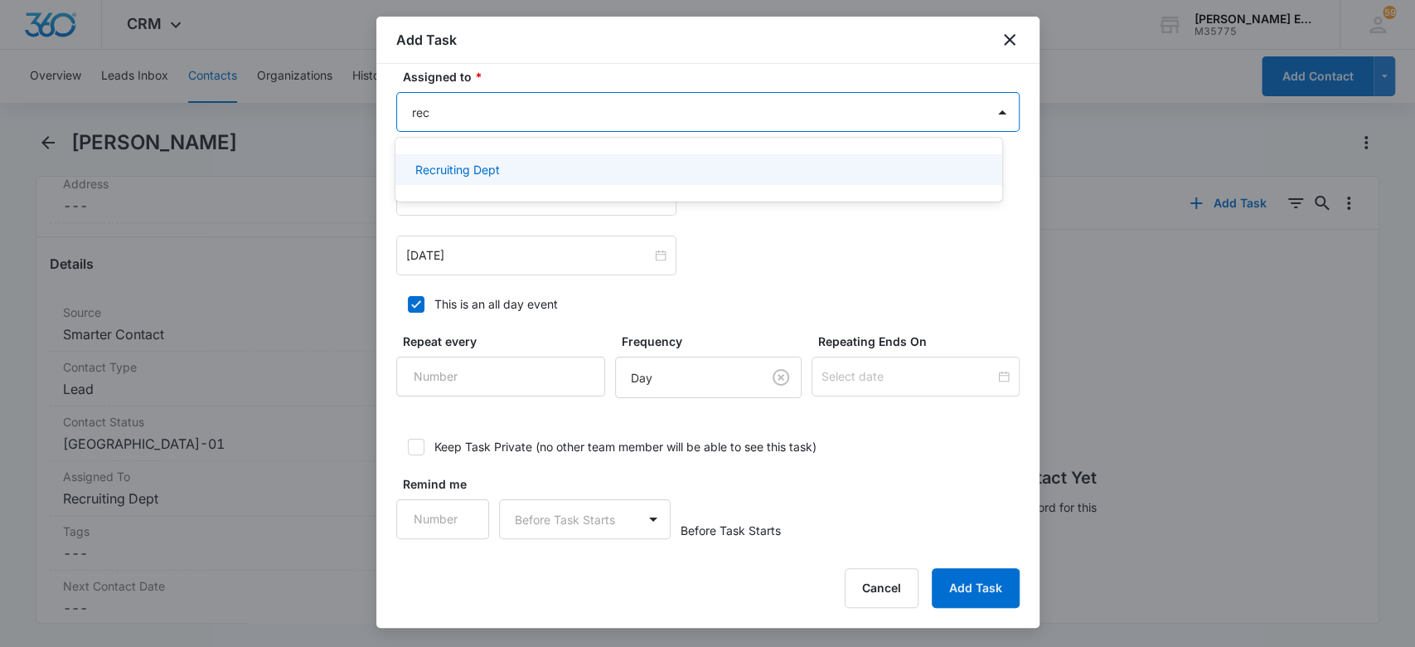
click at [470, 174] on p "Recruiting Dept" at bounding box center [457, 169] width 85 height 17
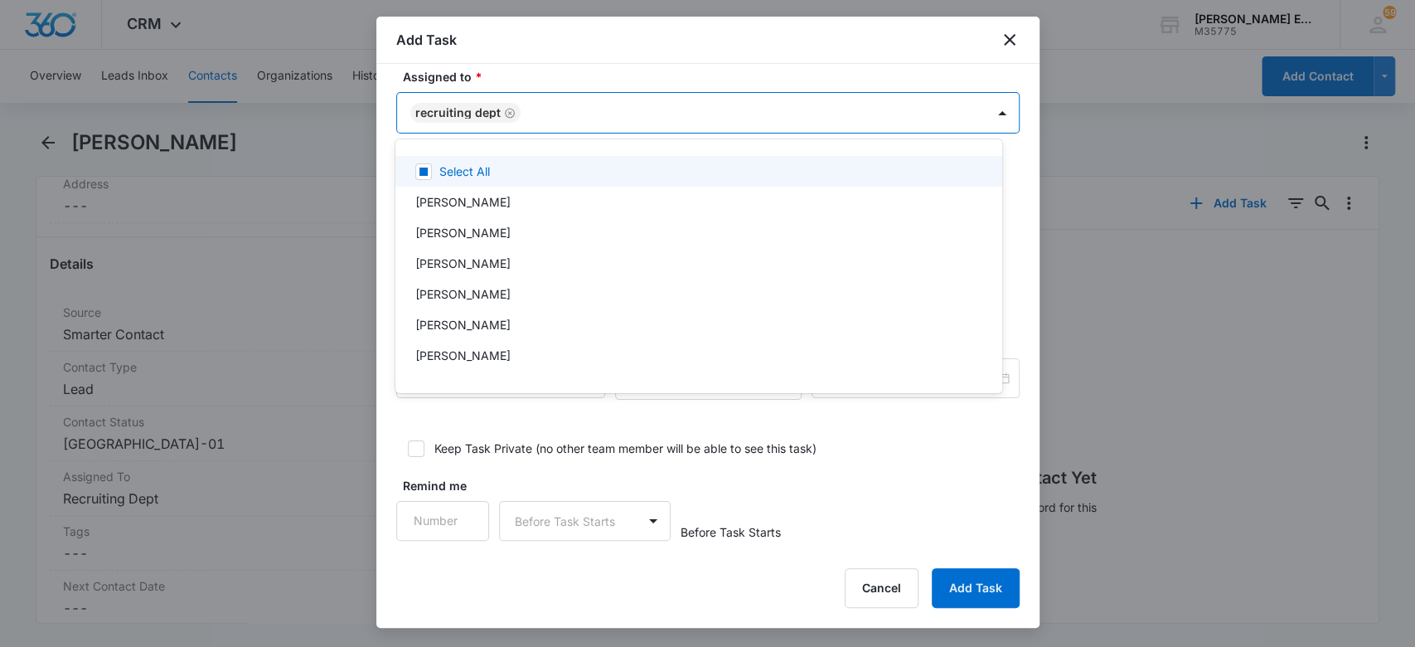
click at [385, 132] on div at bounding box center [707, 323] width 1415 height 647
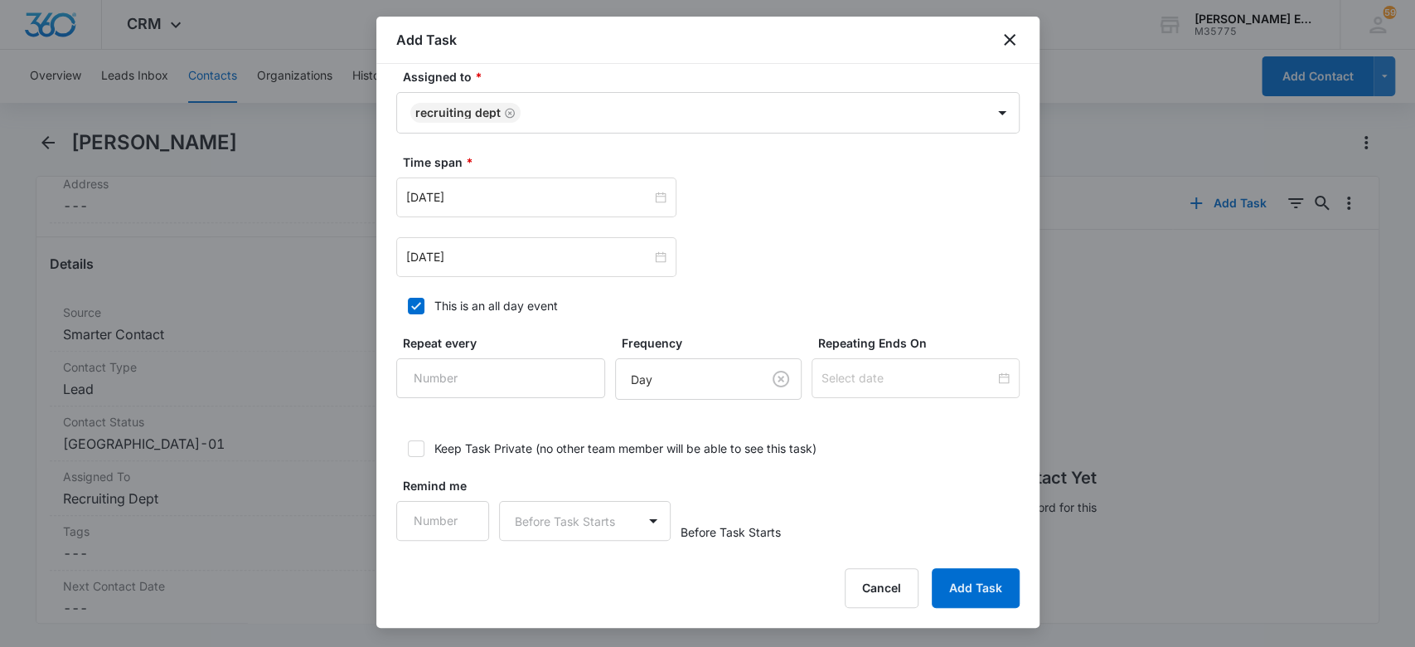
click at [410, 301] on icon at bounding box center [416, 305] width 15 height 15
click at [408, 301] on input "This is an all day event" at bounding box center [402, 306] width 12 height 12
checkbox input "false"
click at [725, 199] on input "12:00 am" at bounding box center [767, 197] width 99 height 18
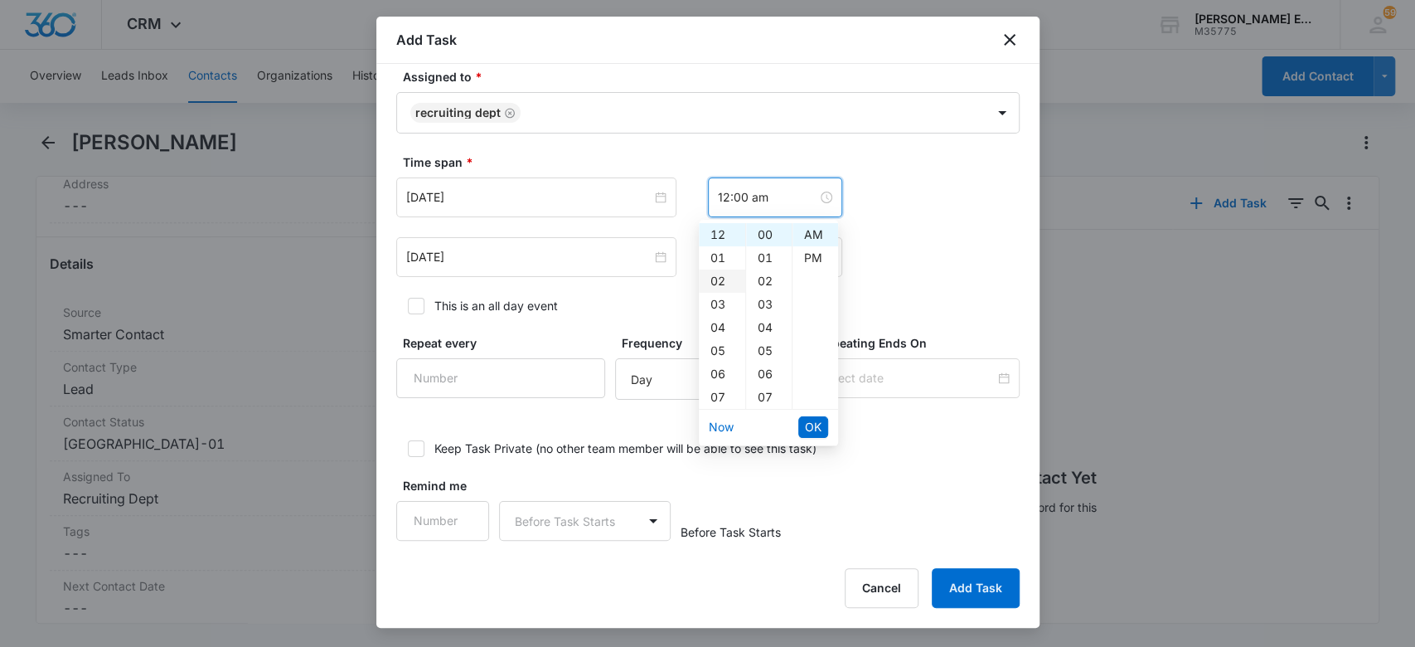
click at [715, 278] on div "02" at bounding box center [722, 280] width 46 height 23
click at [764, 249] on div "15" at bounding box center [769, 251] width 46 height 23
click at [807, 254] on div "PM" at bounding box center [816, 257] width 46 height 23
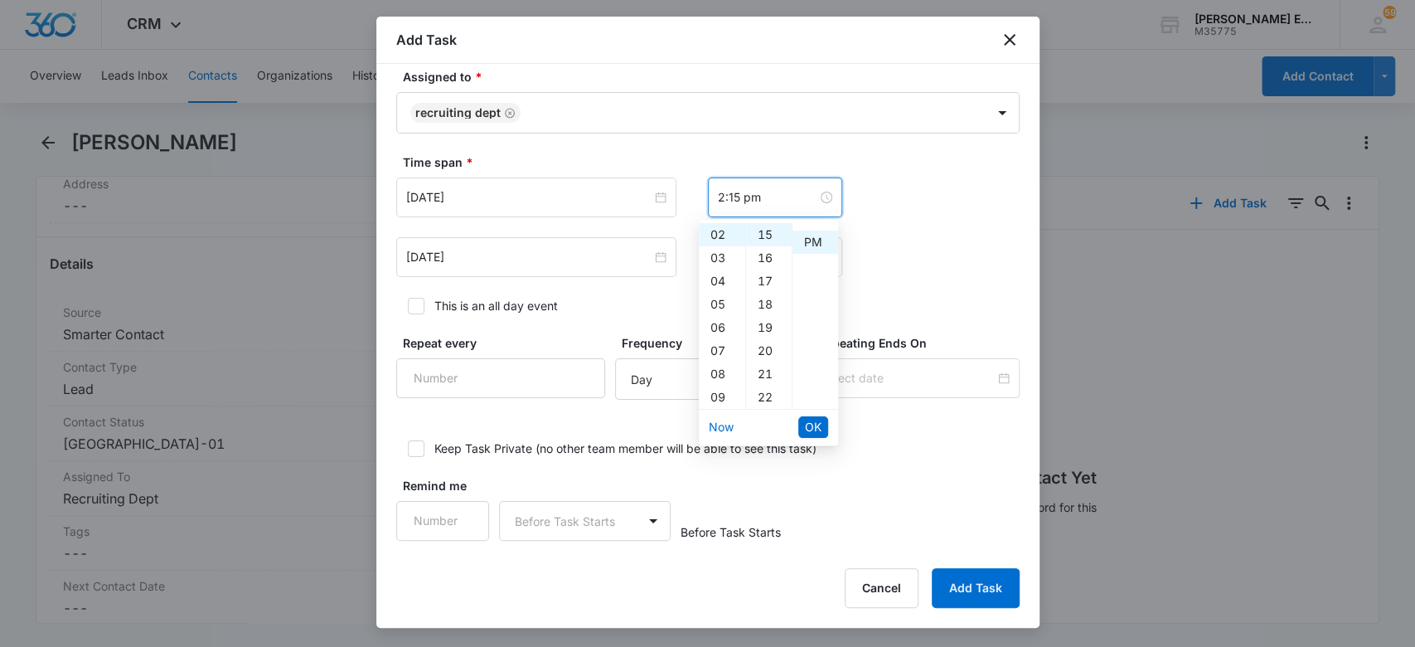
scroll to position [23, 0]
click at [889, 176] on div "Time span * [DATE] 12:00 am [DATE] 12:00 am" at bounding box center [707, 215] width 623 height 124
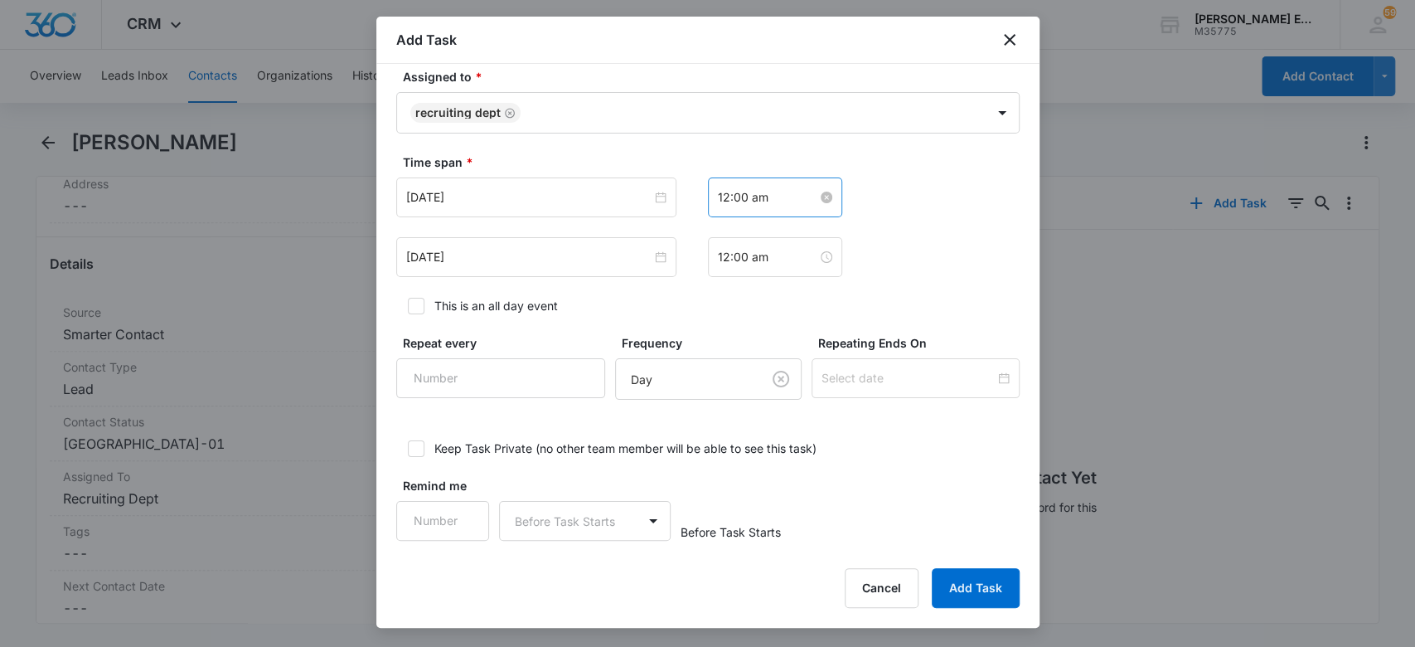
click at [733, 188] on input "12:00 am" at bounding box center [767, 197] width 99 height 18
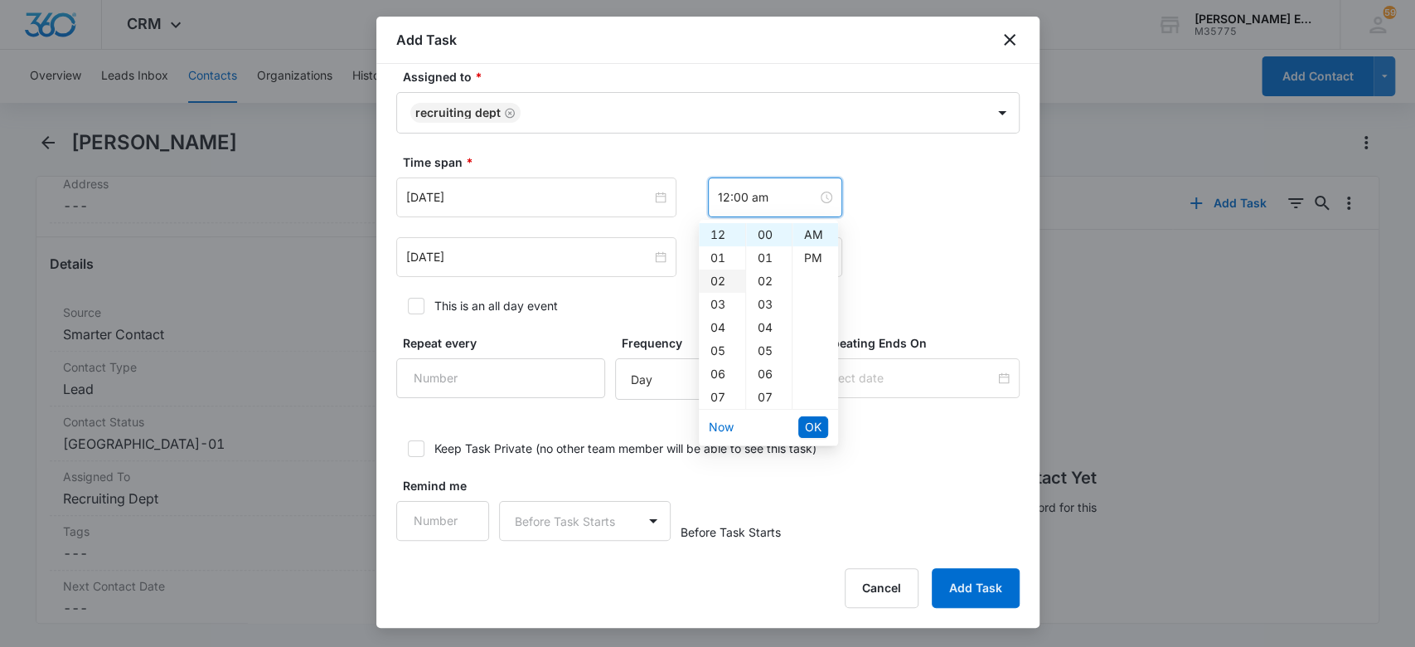
click at [721, 280] on div "02" at bounding box center [722, 280] width 46 height 23
click at [769, 361] on div "15" at bounding box center [769, 362] width 46 height 23
click at [805, 263] on div "PM" at bounding box center [816, 257] width 46 height 23
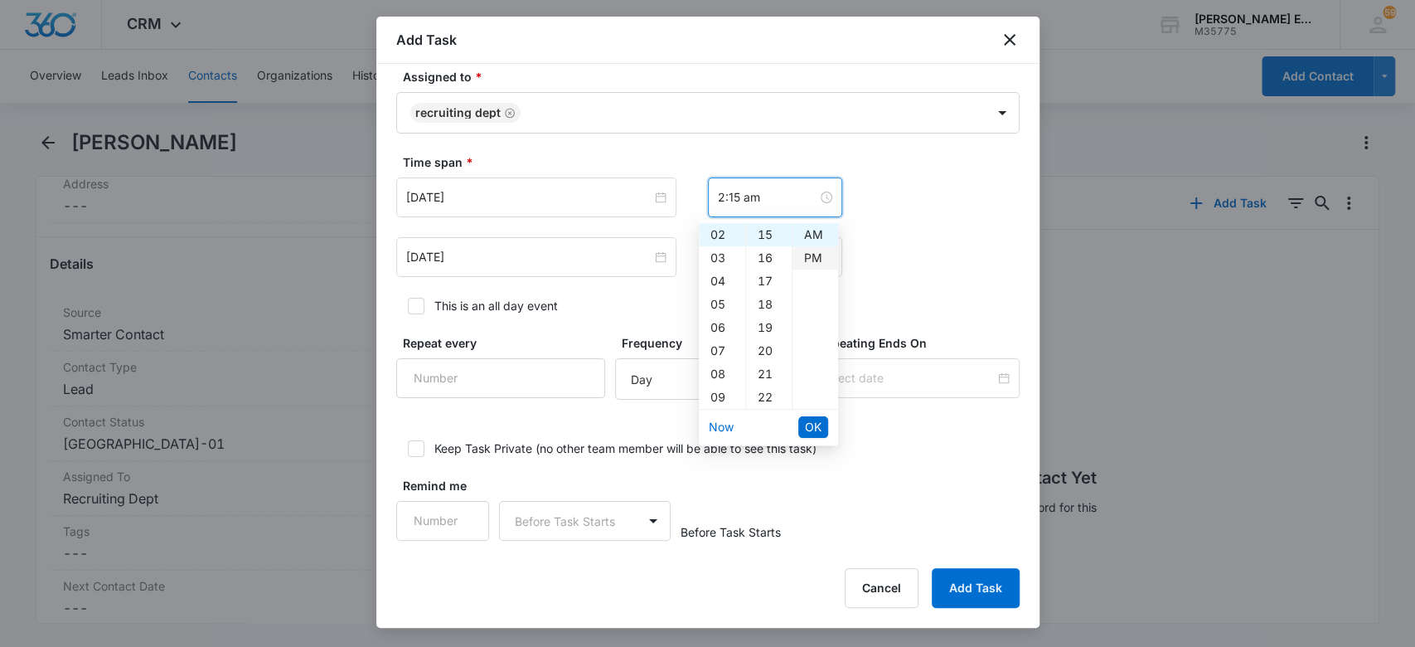
type input "2:15 pm"
click at [808, 422] on span "OK" at bounding box center [813, 427] width 17 height 18
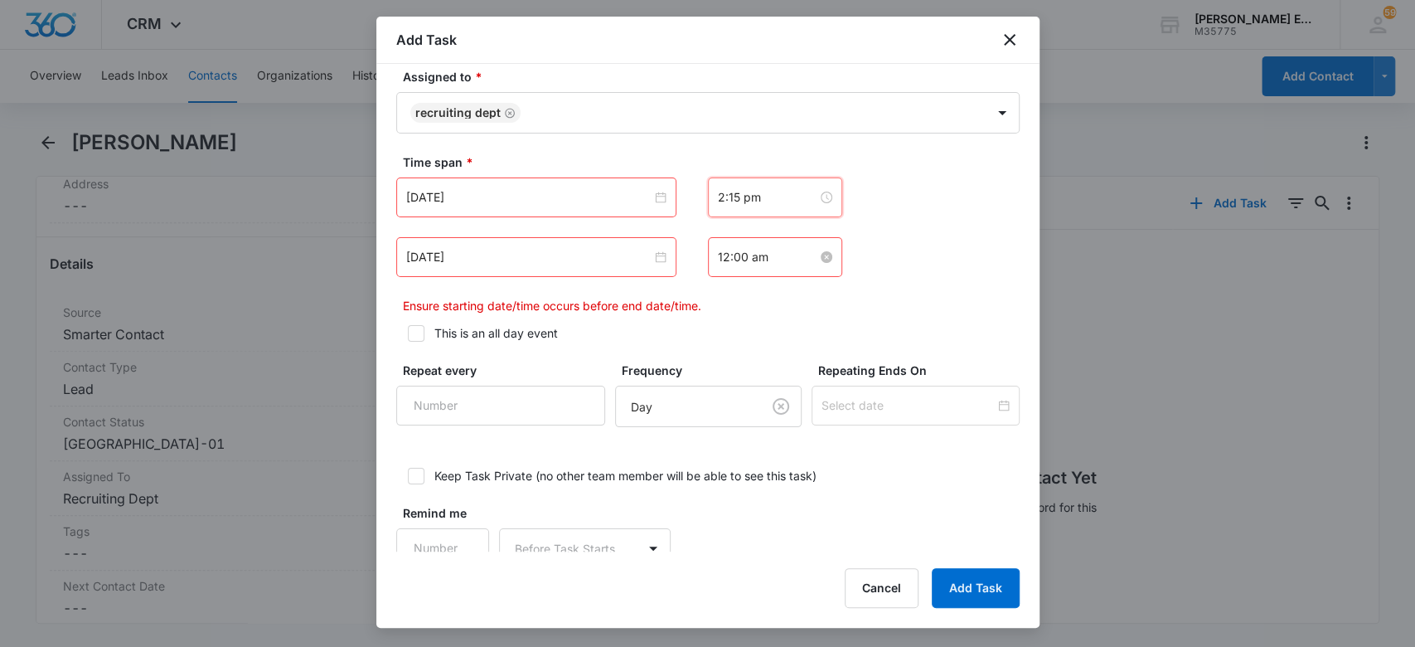
click at [743, 248] on input "12:00 am" at bounding box center [767, 257] width 99 height 18
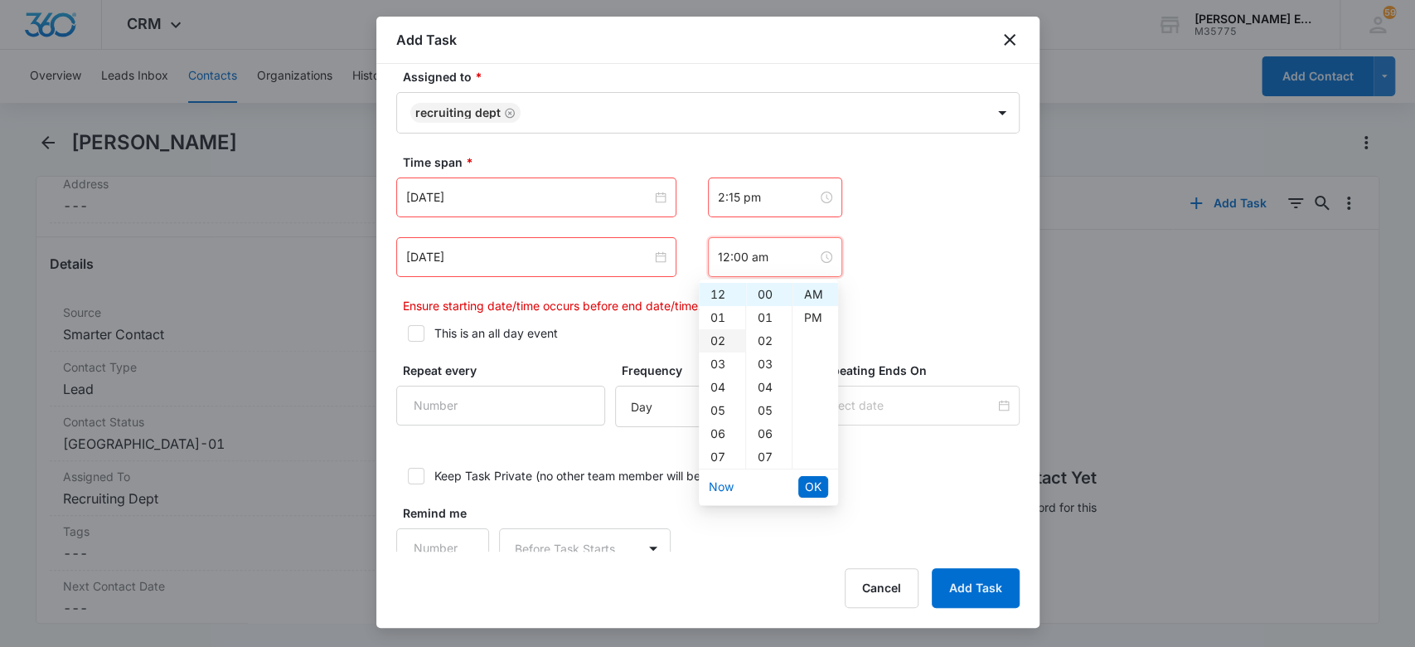
click at [727, 334] on div "02" at bounding box center [722, 340] width 46 height 23
click at [768, 421] on div "15" at bounding box center [769, 421] width 46 height 23
click at [802, 322] on div "PM" at bounding box center [816, 317] width 46 height 23
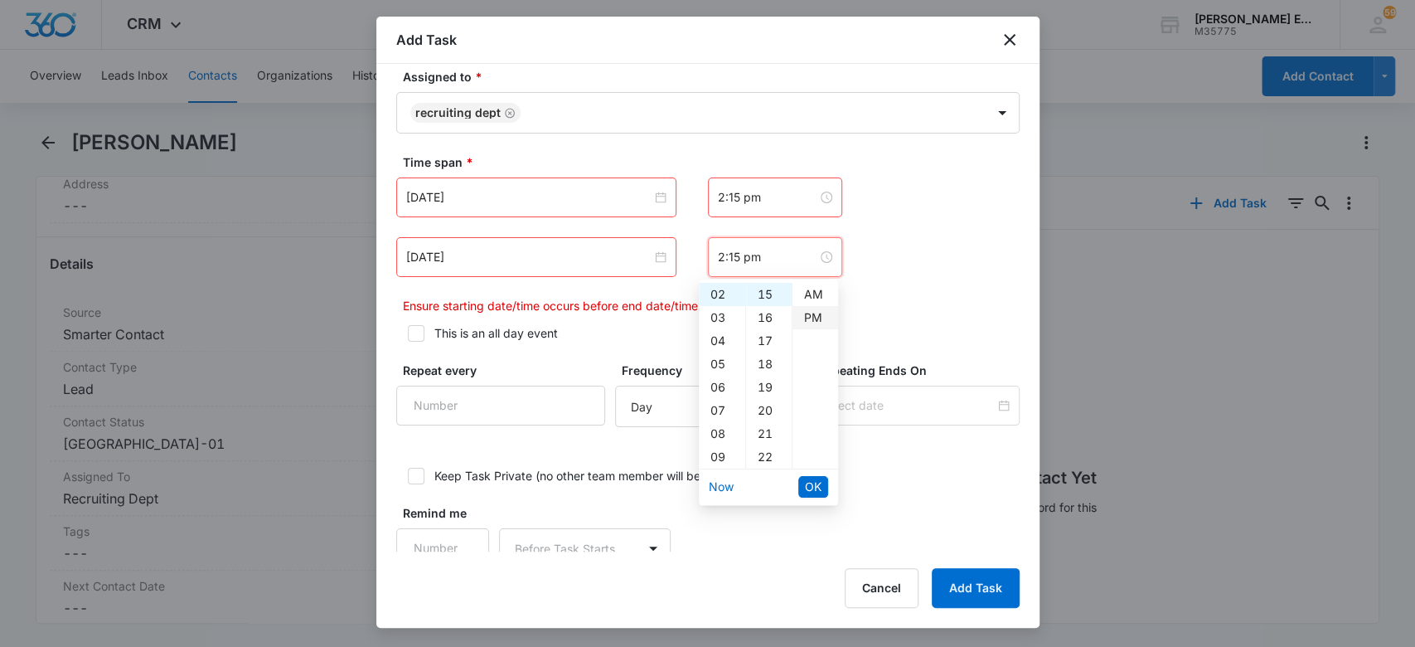
scroll to position [23, 0]
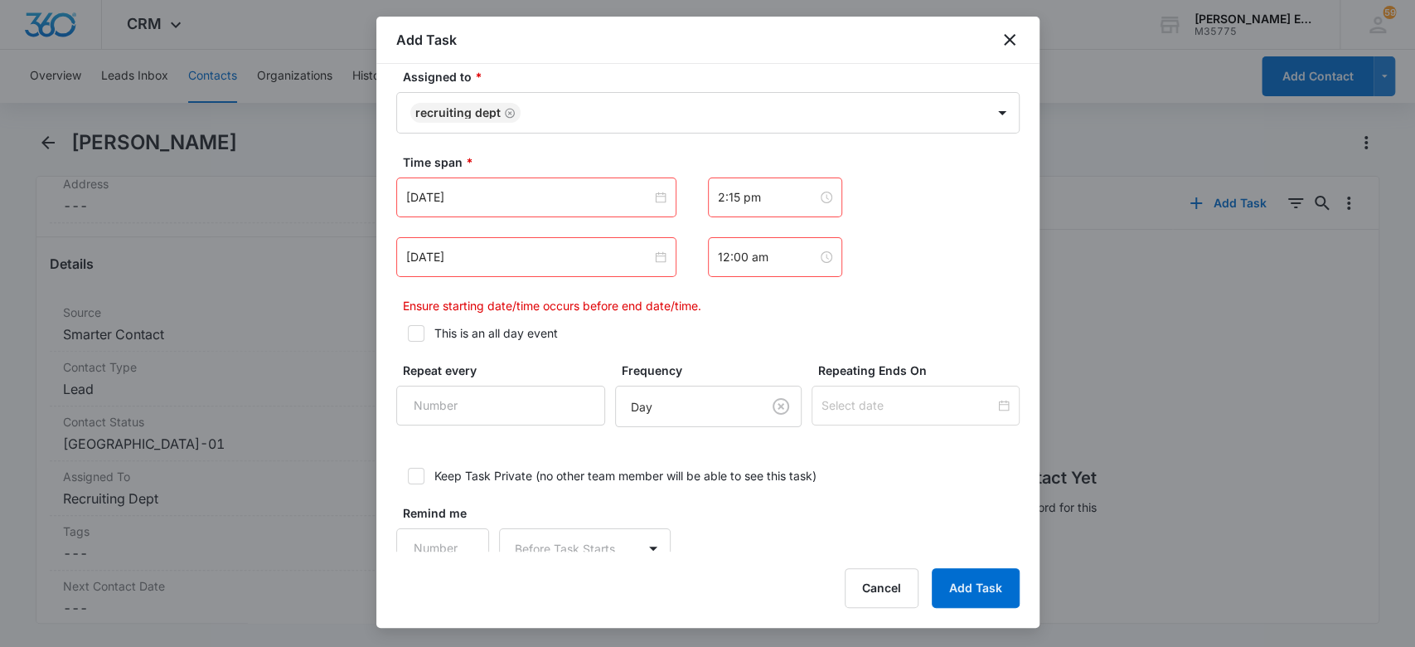
click at [873, 270] on div "[DATE] 12:00 am" at bounding box center [707, 257] width 623 height 40
click at [751, 249] on input "12:00 am" at bounding box center [767, 257] width 99 height 18
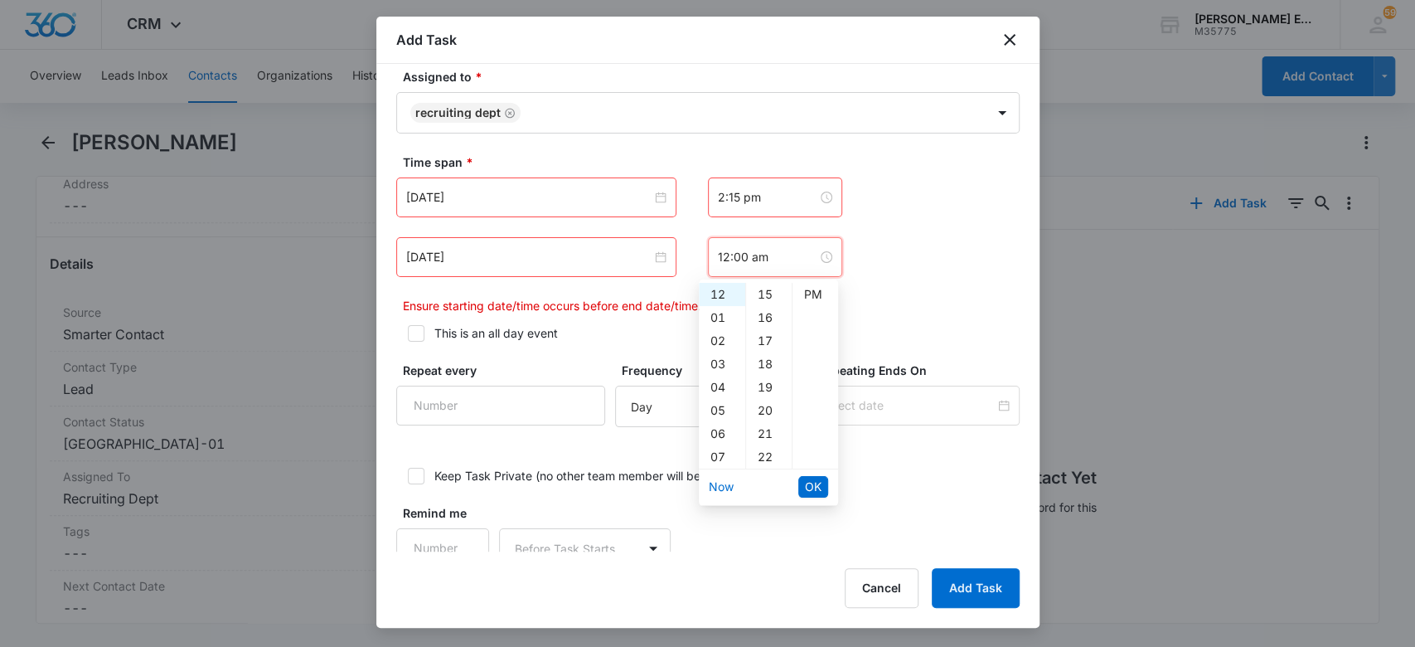
scroll to position [0, 0]
click at [716, 342] on div "02" at bounding box center [722, 340] width 46 height 23
click at [771, 462] on div "15" at bounding box center [769, 465] width 46 height 23
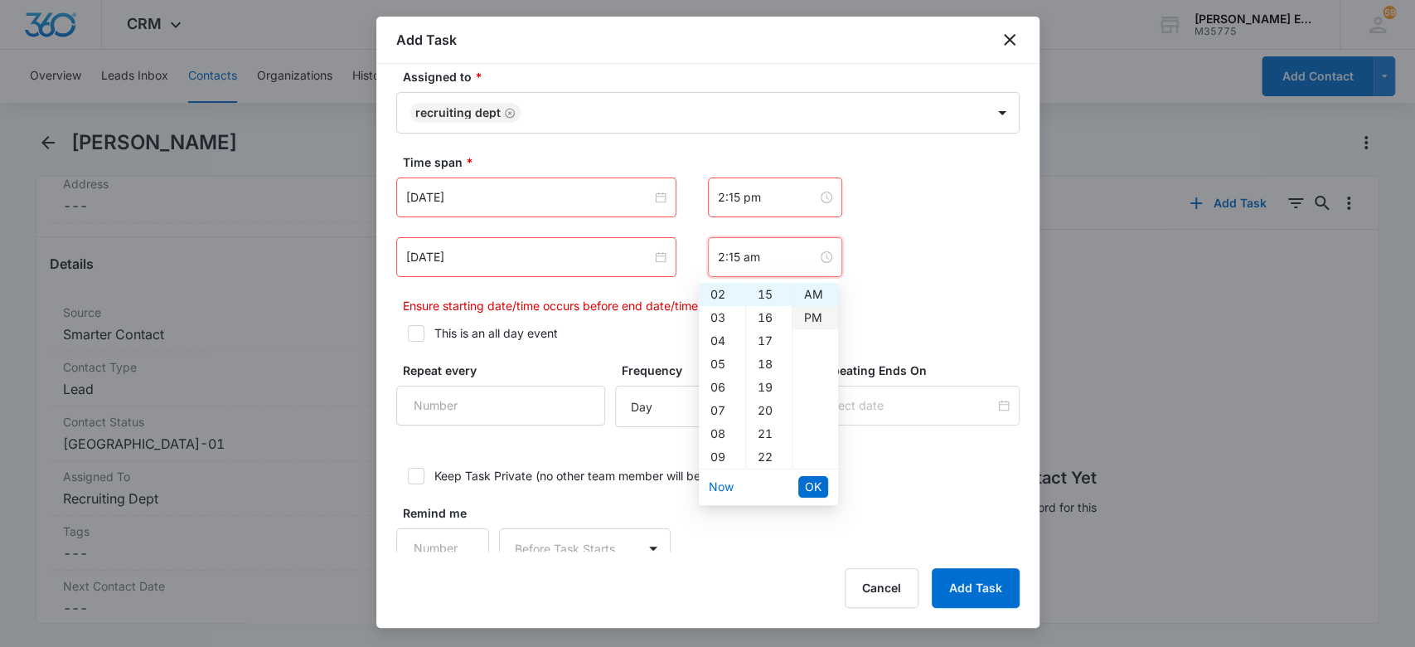
click at [813, 315] on div "PM" at bounding box center [816, 317] width 46 height 23
type input "2:15 pm"
click at [812, 486] on span "OK" at bounding box center [813, 486] width 17 height 18
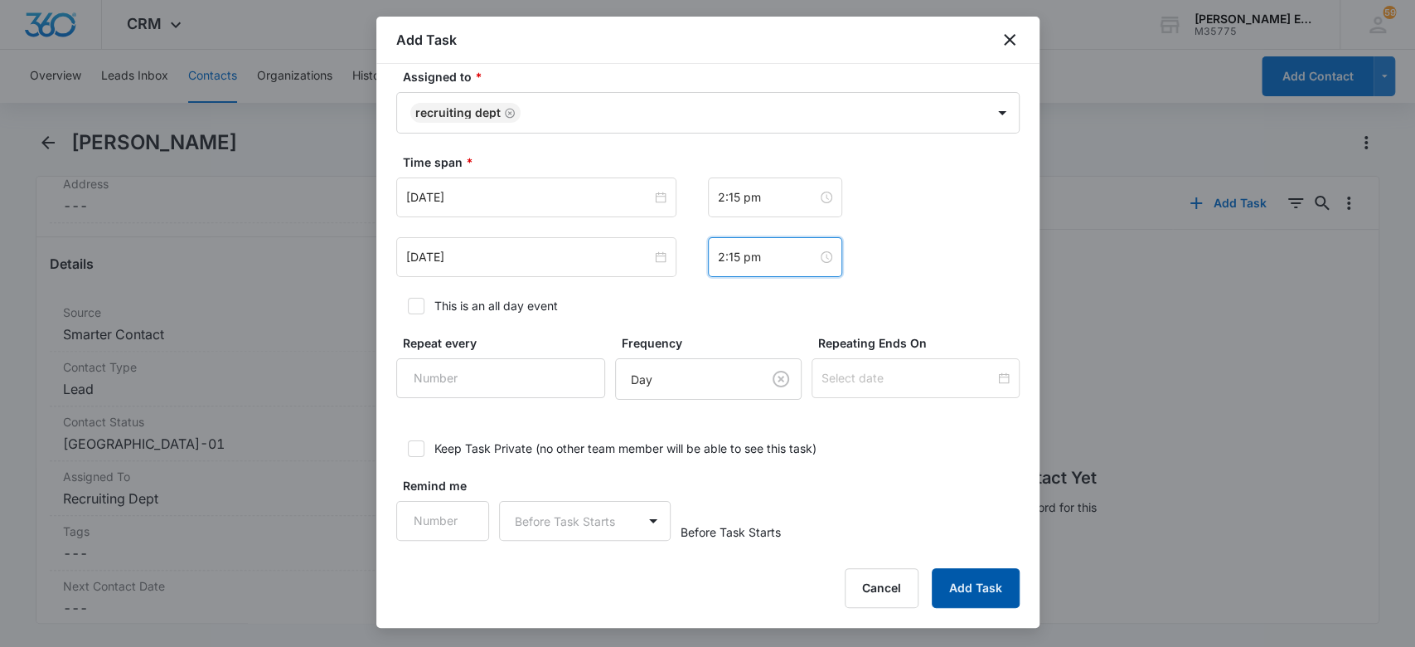
click at [958, 584] on button "Add Task" at bounding box center [976, 588] width 88 height 40
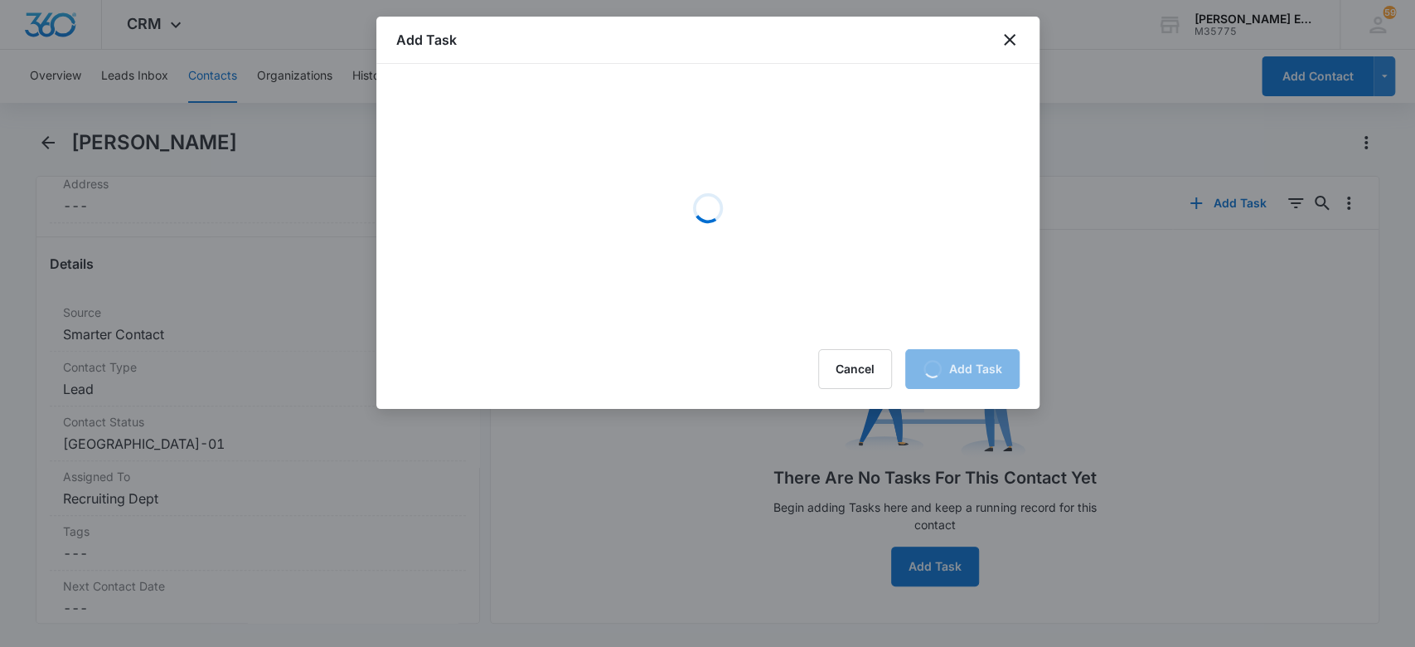
scroll to position [0, 0]
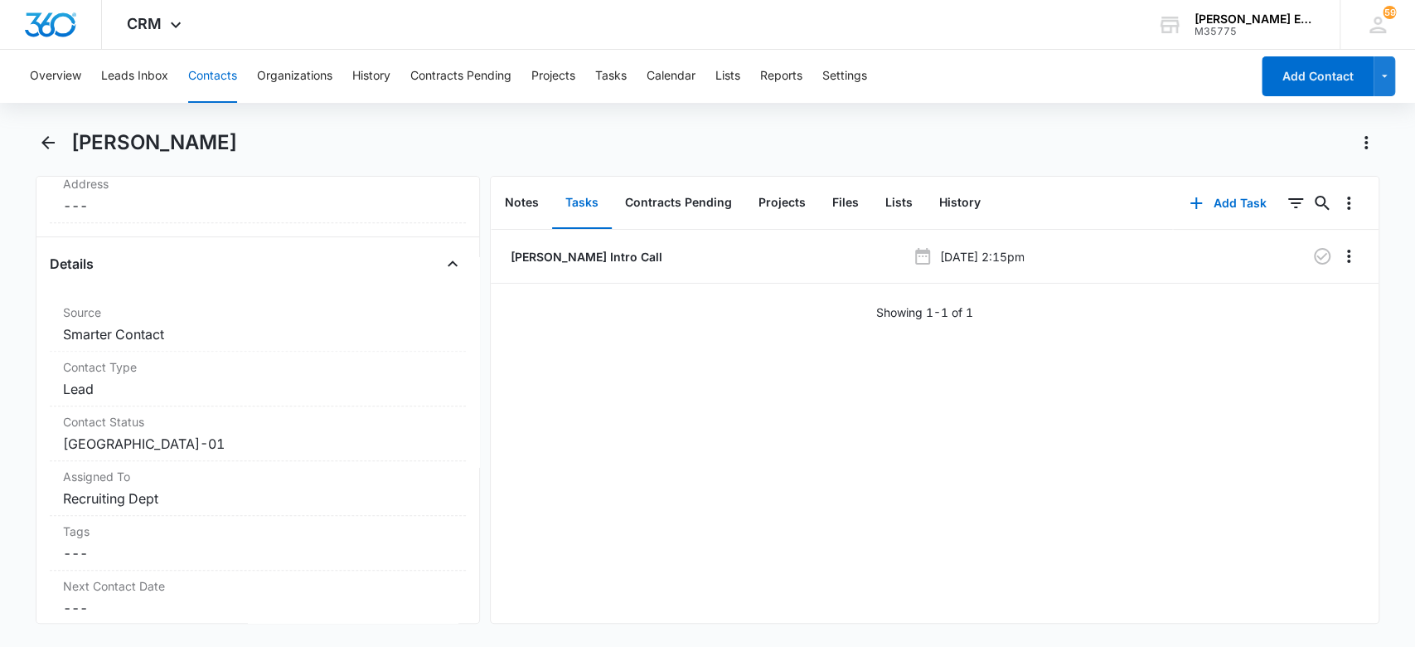
click at [212, 79] on button "Contacts" at bounding box center [212, 76] width 49 height 53
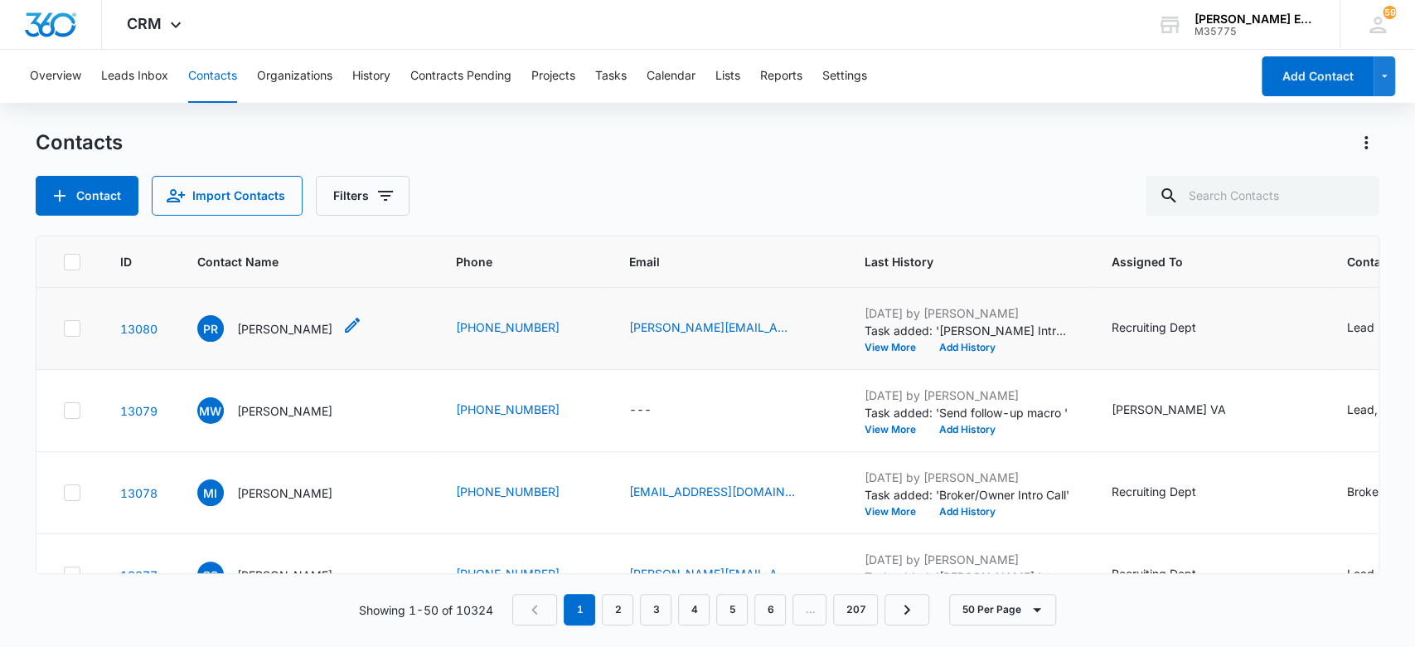
click at [272, 327] on p "[PERSON_NAME]" at bounding box center [284, 328] width 95 height 17
